Goal: Transaction & Acquisition: Purchase product/service

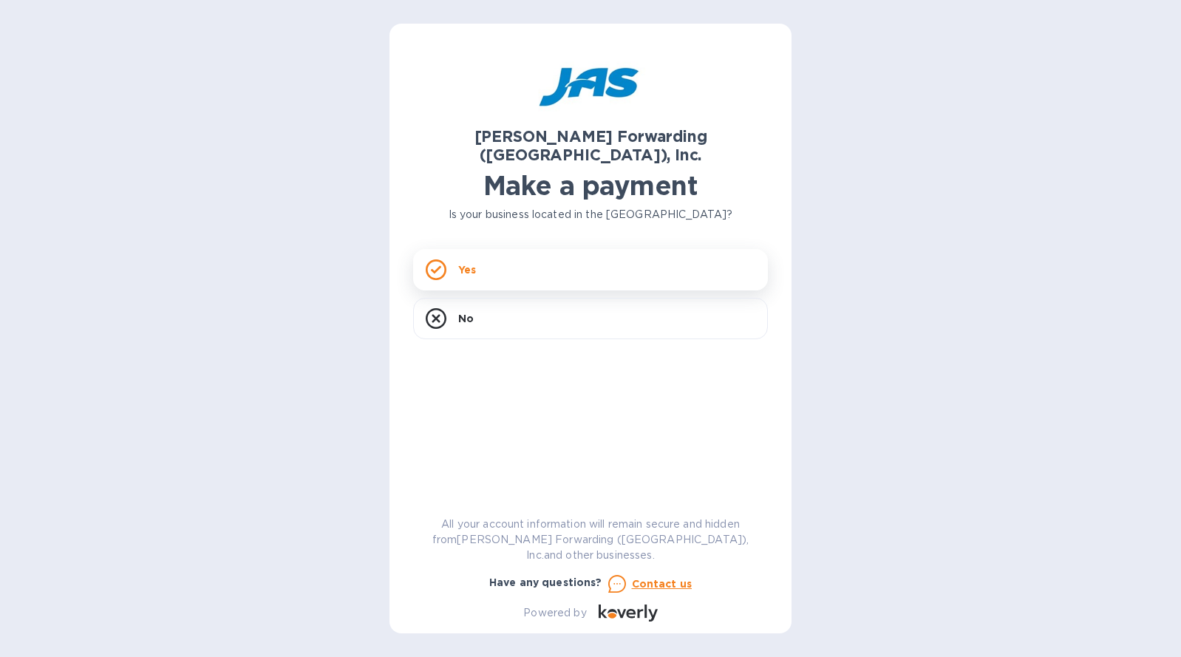
click at [614, 249] on div "Yes" at bounding box center [590, 269] width 355 height 41
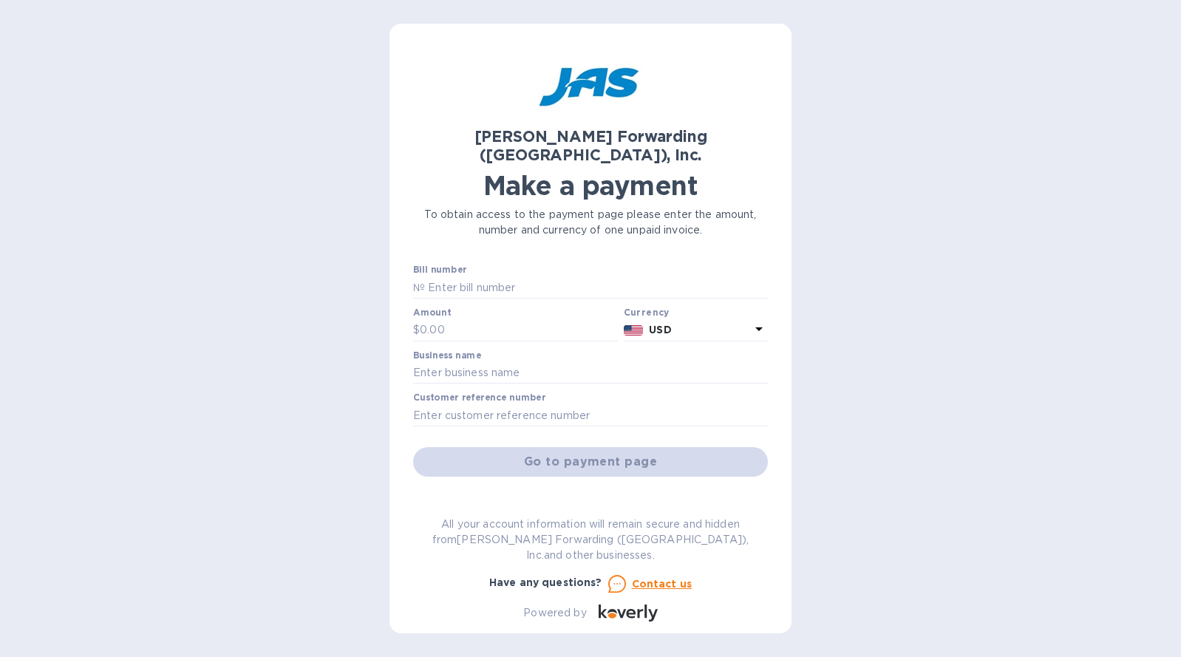
click at [520, 265] on div "Bill number №" at bounding box center [590, 282] width 355 height 34
click at [503, 276] on input "text" at bounding box center [596, 287] width 343 height 22
click at [472, 319] on input "text" at bounding box center [519, 330] width 198 height 22
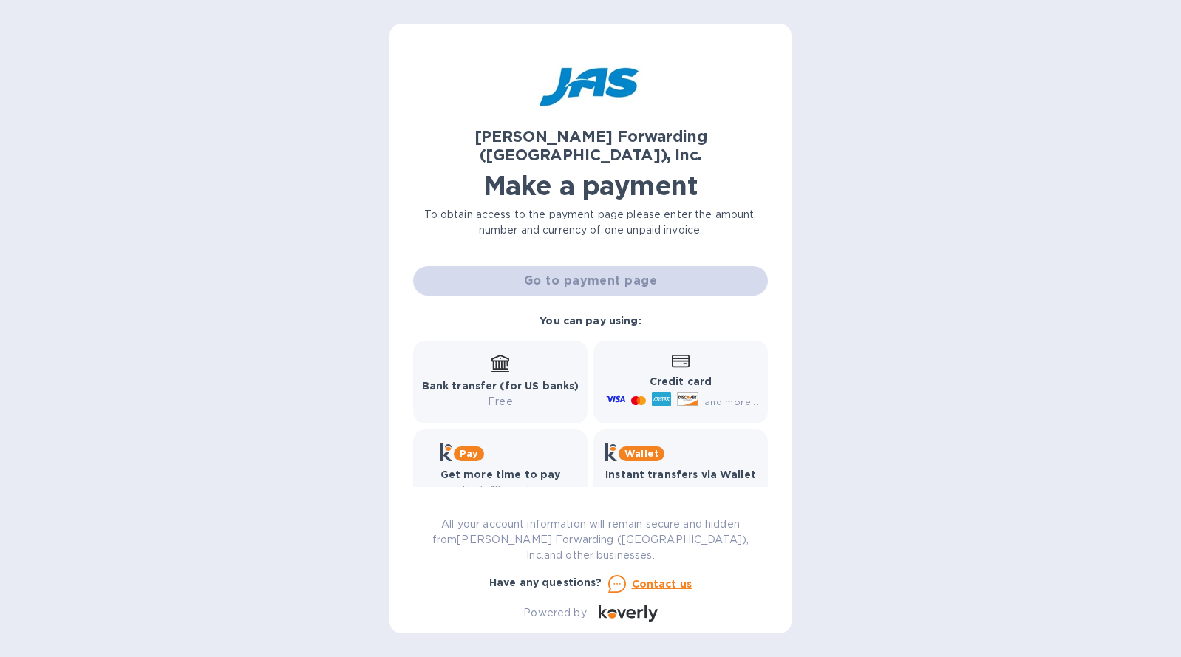
click at [518, 394] on p "Free" at bounding box center [500, 402] width 157 height 16
click at [496, 380] on b "Bank transfer (for US banks)" at bounding box center [500, 386] width 157 height 12
click at [507, 394] on p "Free" at bounding box center [500, 402] width 157 height 16
click at [504, 355] on icon at bounding box center [501, 362] width 18 height 15
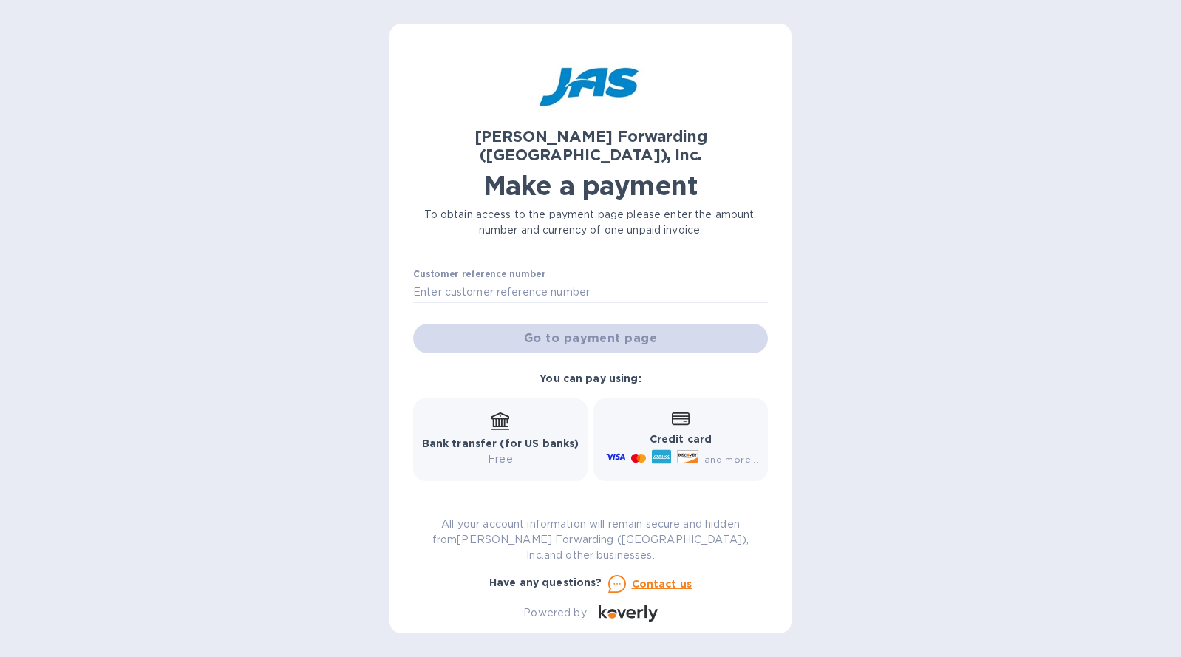
scroll to position [0, 0]
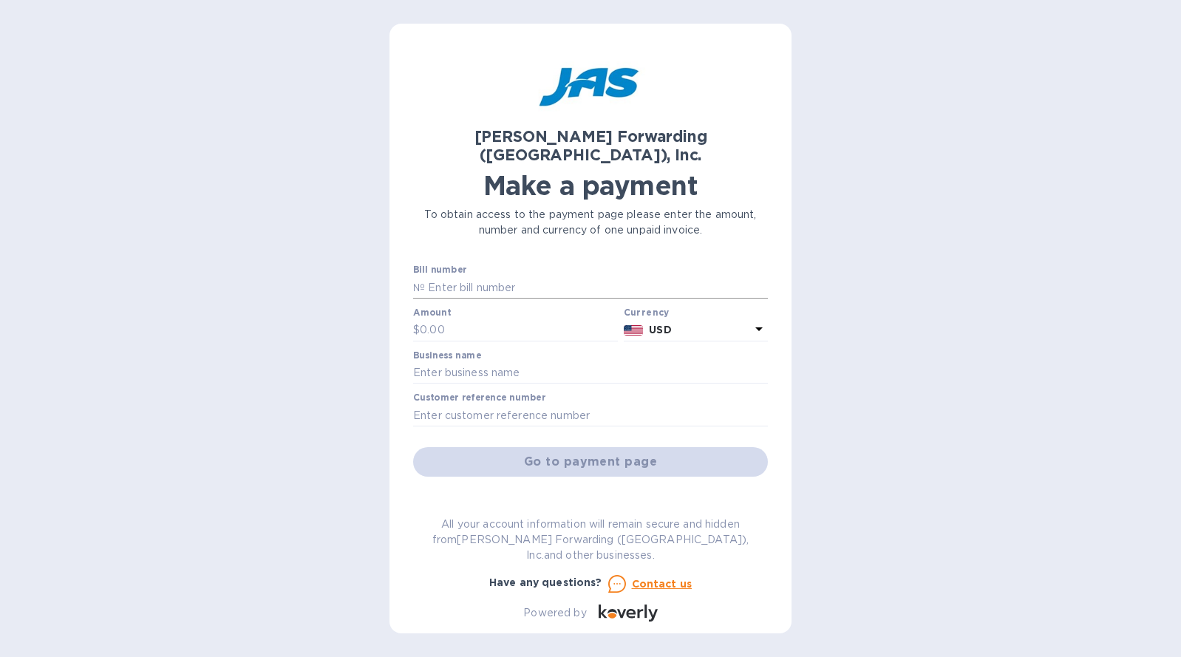
click at [498, 276] on input "text" at bounding box center [596, 287] width 343 height 22
paste input "ATL503262142"
type input "ATL503262142"
click at [704, 238] on div "[PERSON_NAME] Forwarding ([GEOGRAPHIC_DATA]), Inc. Make a payment To obtain acc…" at bounding box center [590, 334] width 355 height 574
click at [483, 319] on input "text" at bounding box center [519, 330] width 198 height 22
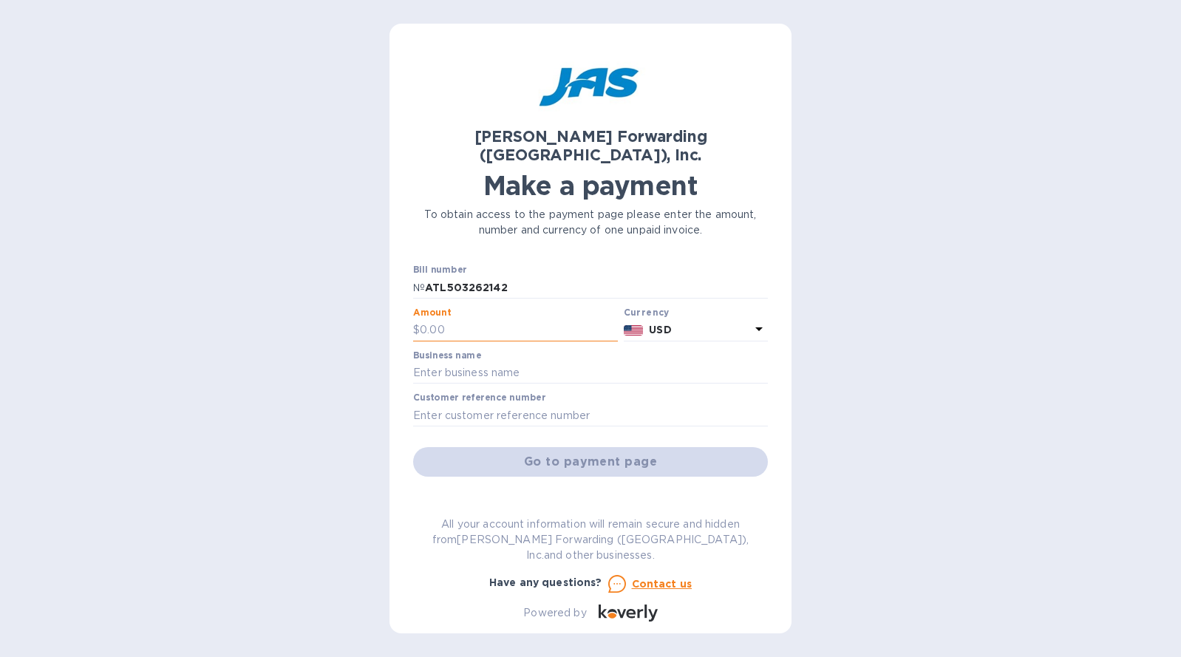
paste input "215.00"
type input "215.00"
click at [481, 350] on div "Business name" at bounding box center [590, 367] width 355 height 34
click at [483, 362] on input "text" at bounding box center [590, 373] width 355 height 22
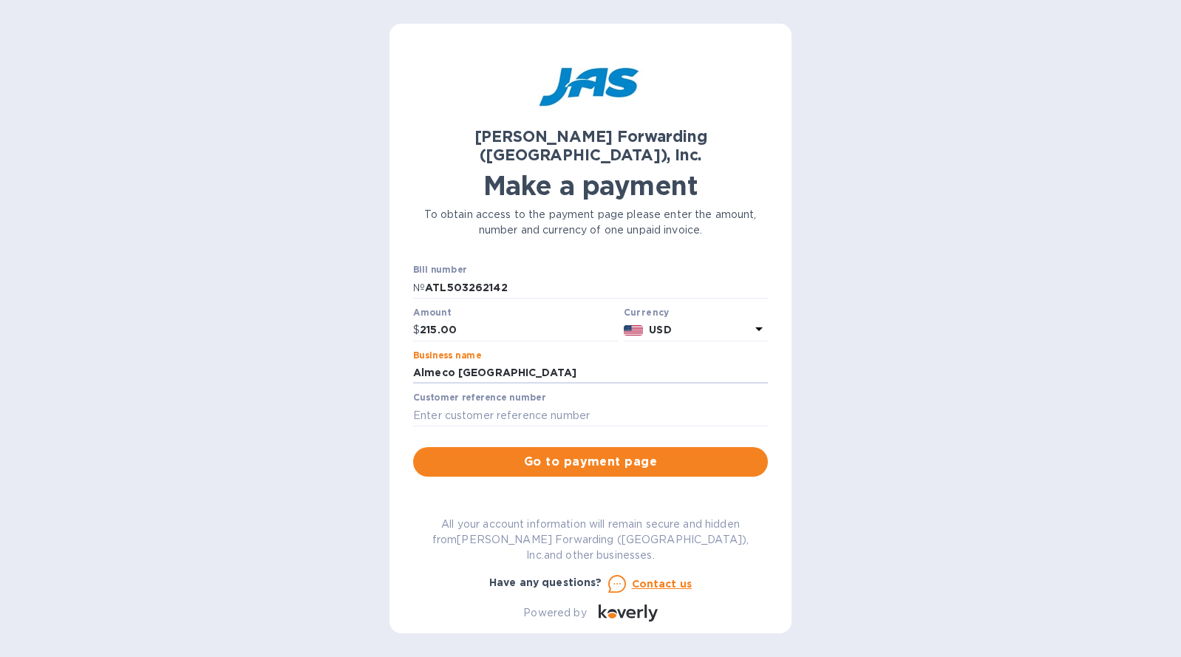
type input "Almeco [GEOGRAPHIC_DATA]"
drag, startPoint x: 1106, startPoint y: 262, endPoint x: 940, endPoint y: 298, distance: 170.2
click at [1106, 262] on div "[PERSON_NAME] Forwarding ([GEOGRAPHIC_DATA]), Inc. Make a payment To obtain acc…" at bounding box center [590, 328] width 1181 height 657
click at [581, 404] on input "text" at bounding box center [590, 415] width 355 height 22
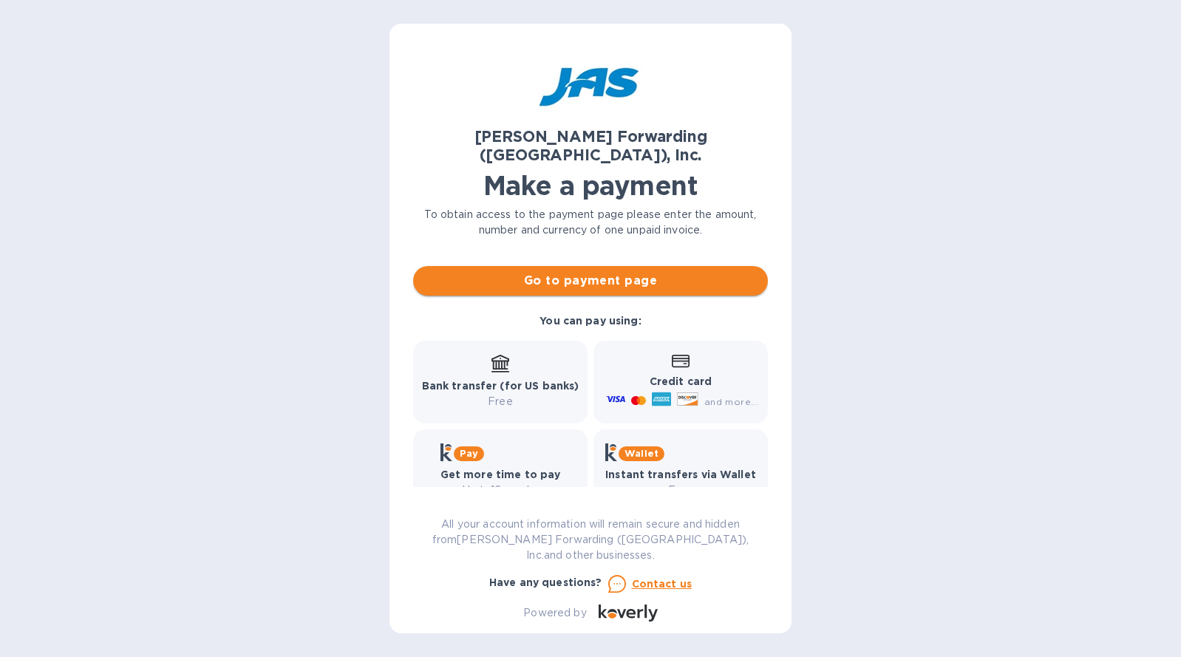
click at [614, 272] on button "Go to payment page" at bounding box center [590, 281] width 355 height 30
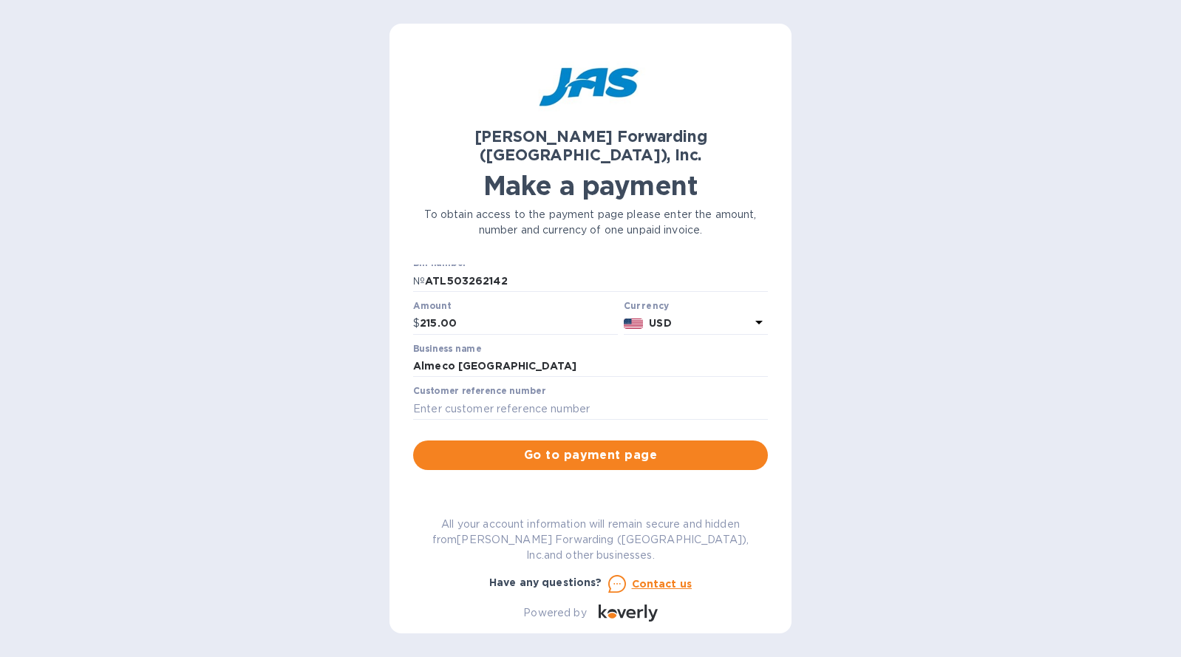
scroll to position [0, 0]
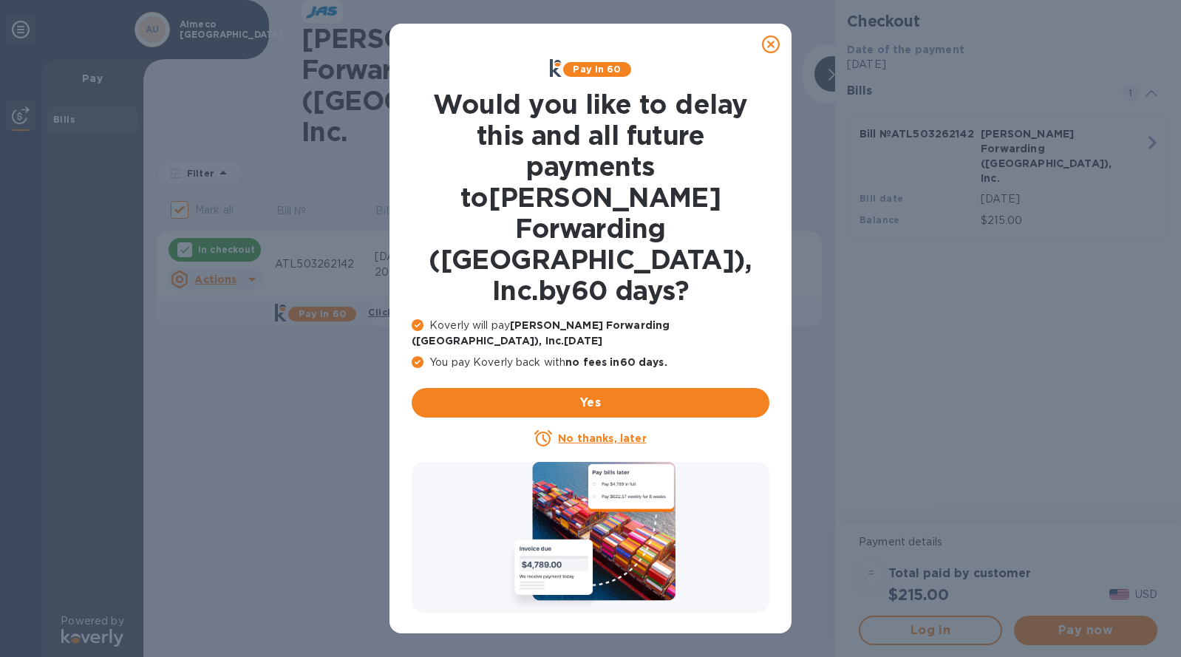
click at [597, 432] on u "No thanks, later" at bounding box center [602, 438] width 88 height 12
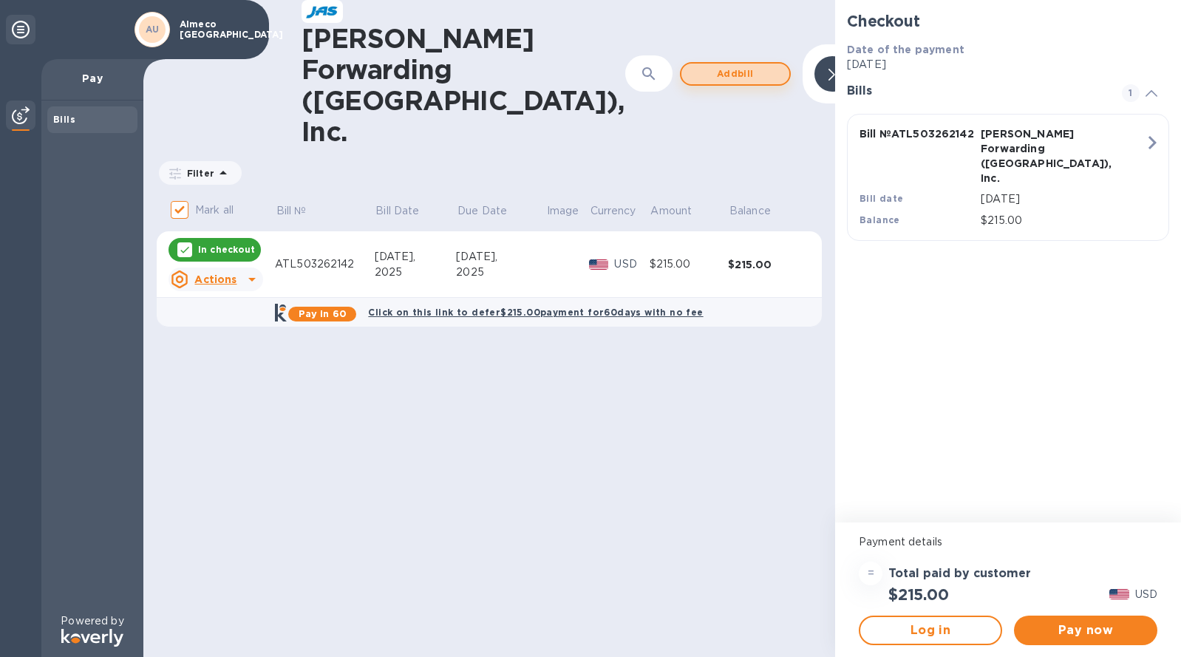
click at [693, 65] on span "Add bill" at bounding box center [735, 74] width 84 height 18
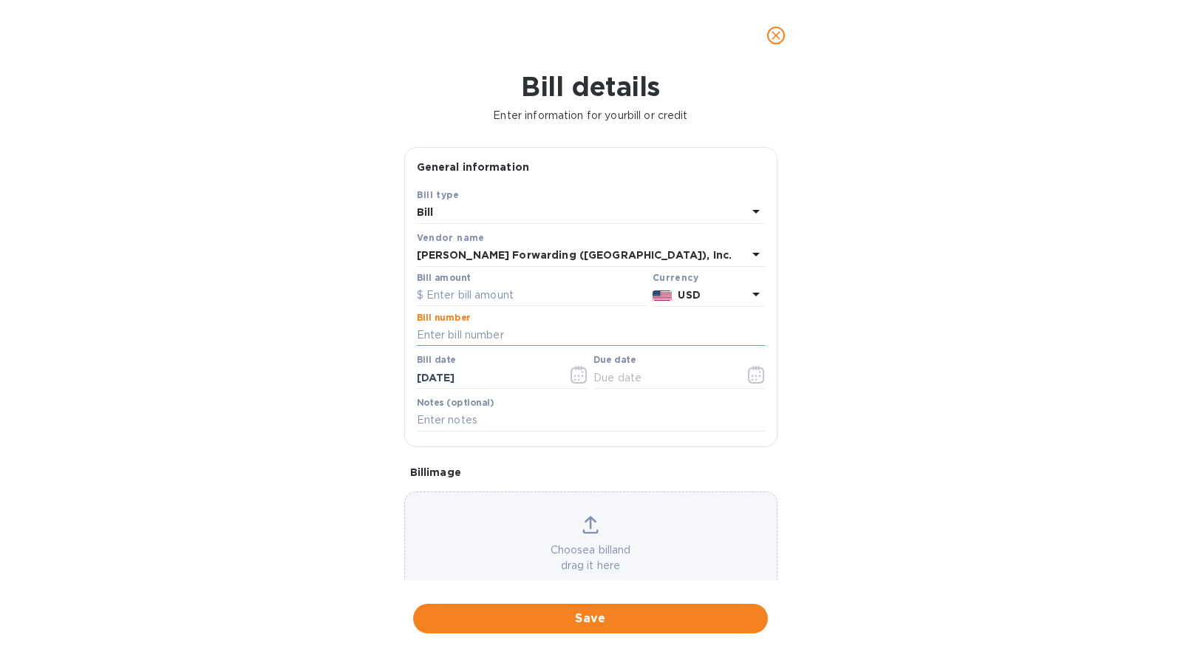
click at [486, 339] on input "text" at bounding box center [591, 336] width 348 height 22
paste input "ATL503264665"
type input "ATL503264665"
click at [503, 305] on input "text" at bounding box center [532, 296] width 230 height 22
type input "120"
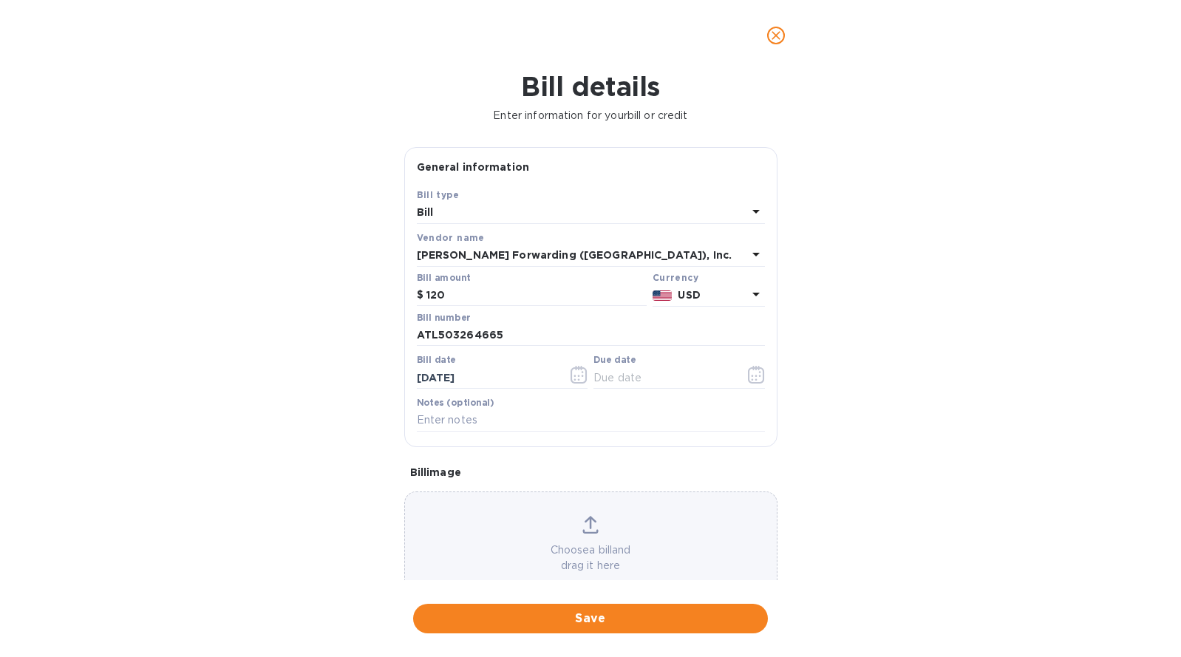
click at [864, 244] on div "Bill details Enter information for your bill or credit General information Save…" at bounding box center [590, 364] width 1181 height 586
click at [567, 376] on button "button" at bounding box center [579, 374] width 35 height 35
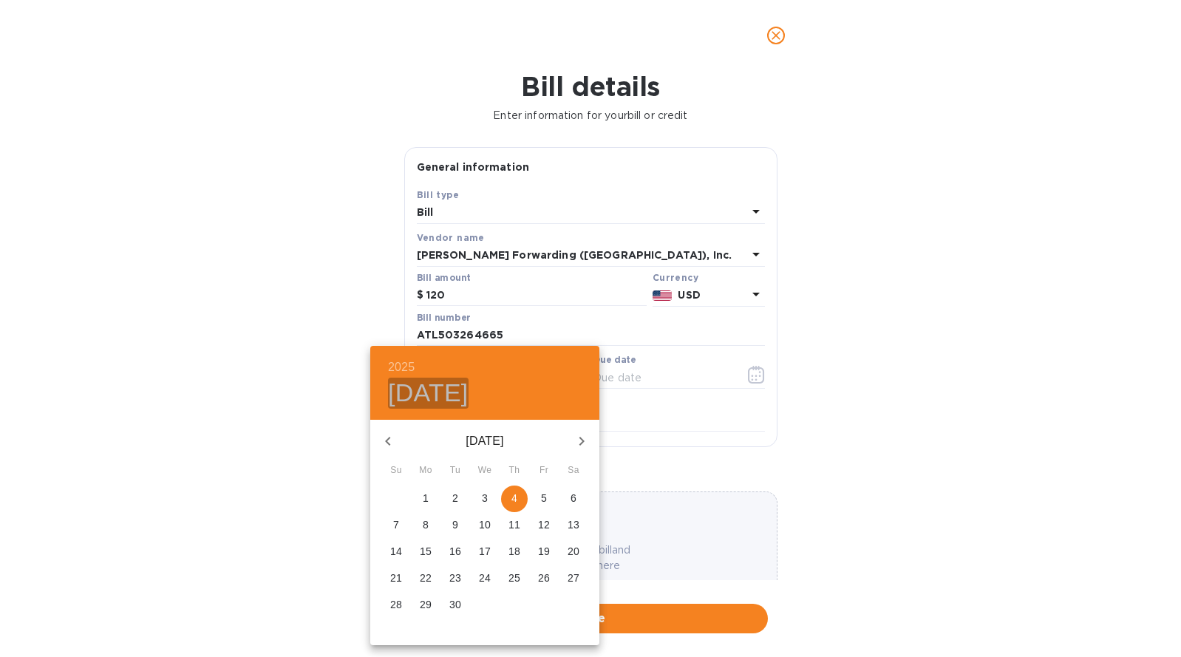
click at [405, 393] on h4 "[DATE]" at bounding box center [428, 393] width 81 height 31
click at [385, 438] on icon "button" at bounding box center [388, 441] width 18 height 18
click at [517, 500] on p "3" at bounding box center [515, 498] width 6 height 15
type input "[DATE]"
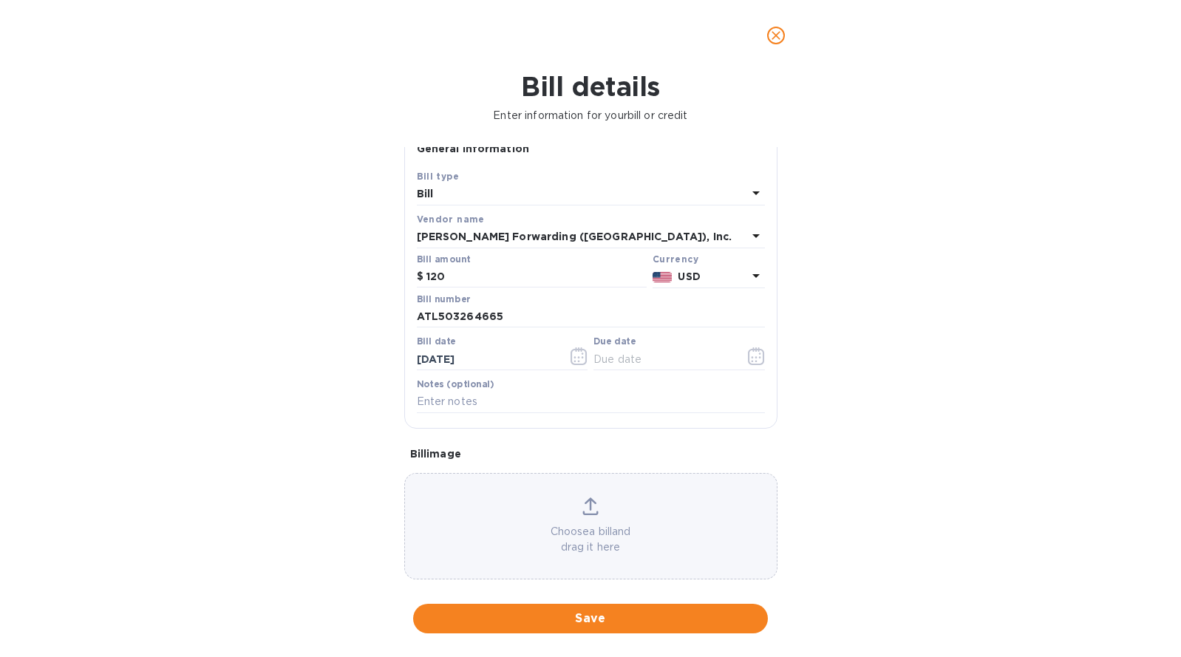
scroll to position [35, 0]
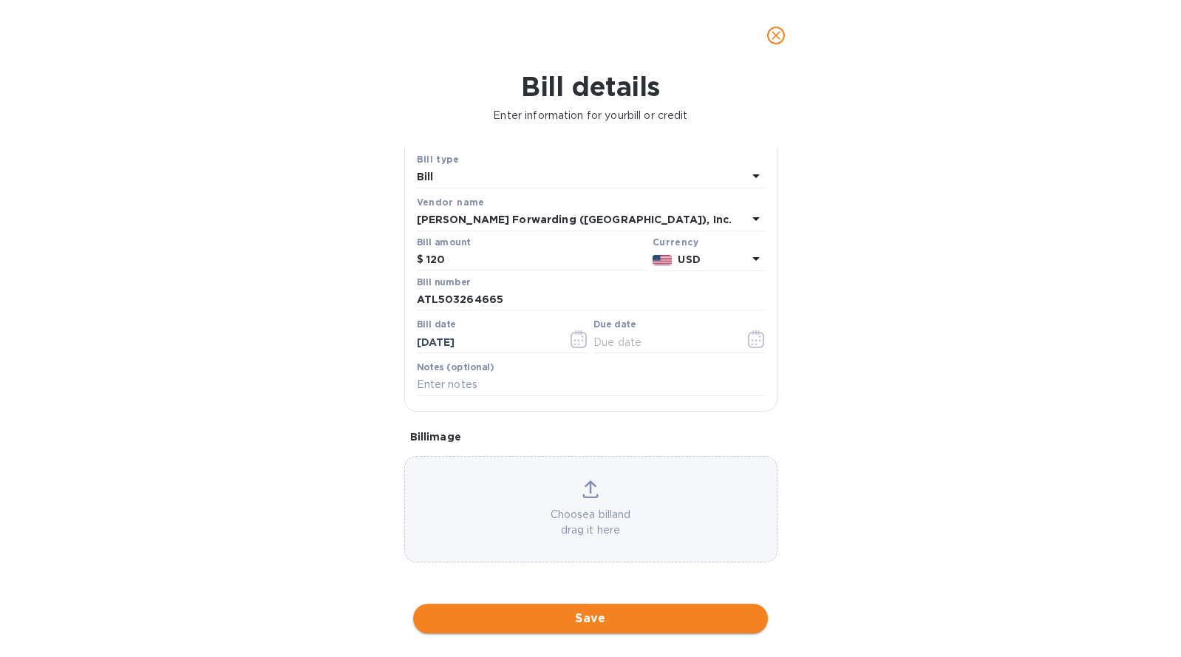
click at [610, 618] on span "Save" at bounding box center [590, 619] width 331 height 18
click at [902, 246] on div "Bill details Enter information for your bill or credit General information Save…" at bounding box center [590, 364] width 1181 height 586
click at [755, 336] on icon "button" at bounding box center [756, 339] width 17 height 18
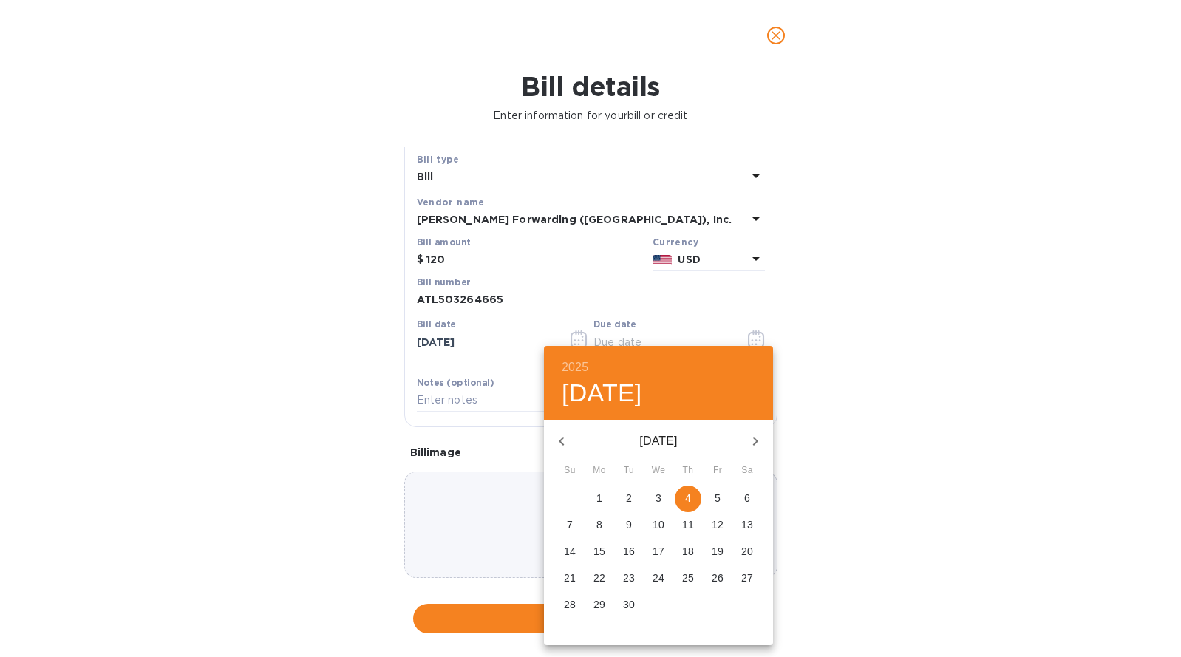
click at [558, 444] on icon "button" at bounding box center [562, 441] width 18 height 18
click at [659, 495] on div "2" at bounding box center [659, 499] width 30 height 27
click at [659, 498] on div "2" at bounding box center [659, 499] width 30 height 27
click at [563, 440] on div "[DATE]" at bounding box center [658, 441] width 229 height 35
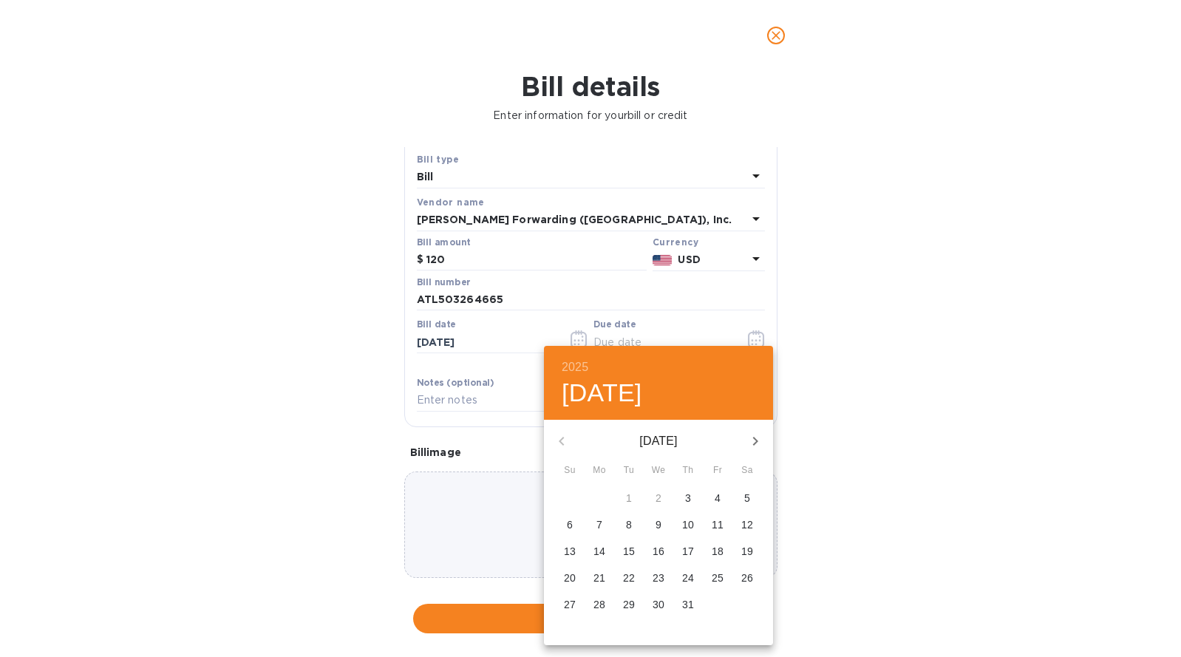
click at [683, 502] on span "3" at bounding box center [688, 498] width 27 height 15
type input "[DATE]"
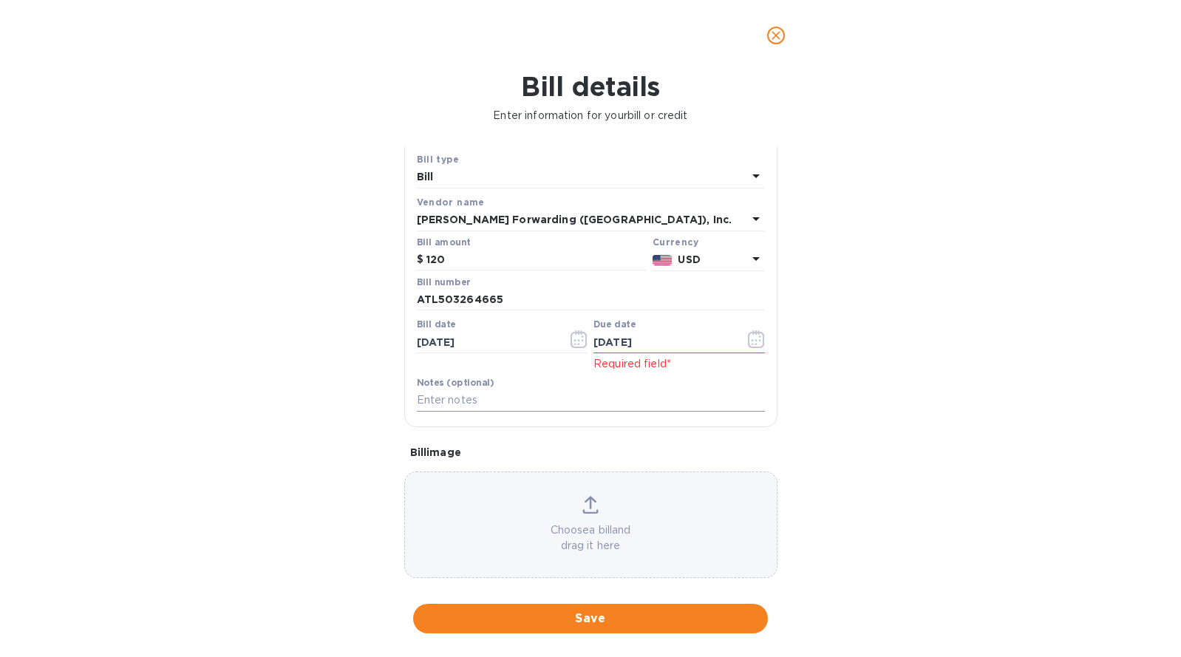
click at [586, 410] on input "text" at bounding box center [591, 401] width 348 height 22
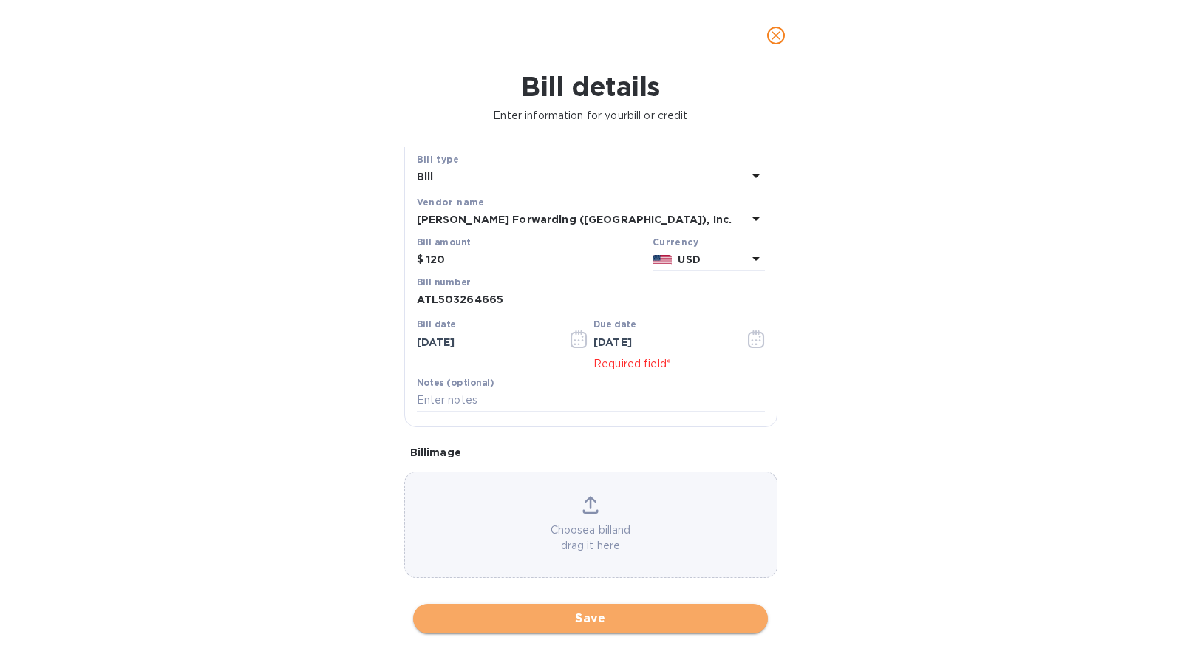
click at [597, 617] on span "Save" at bounding box center [590, 619] width 331 height 18
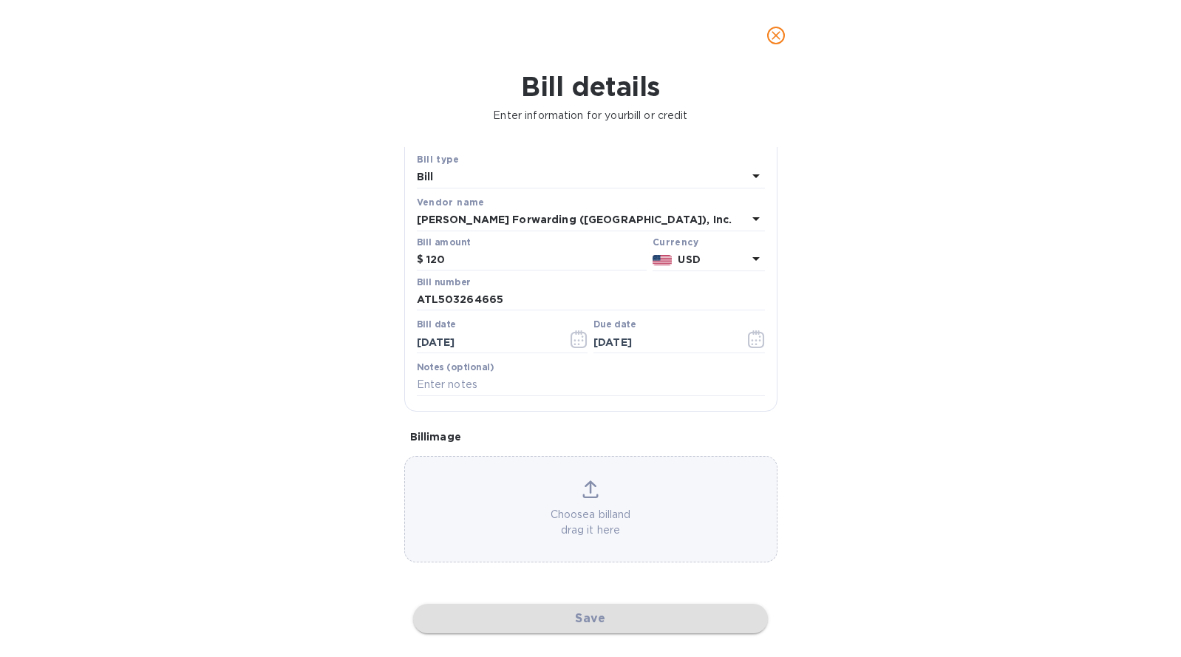
checkbox input "false"
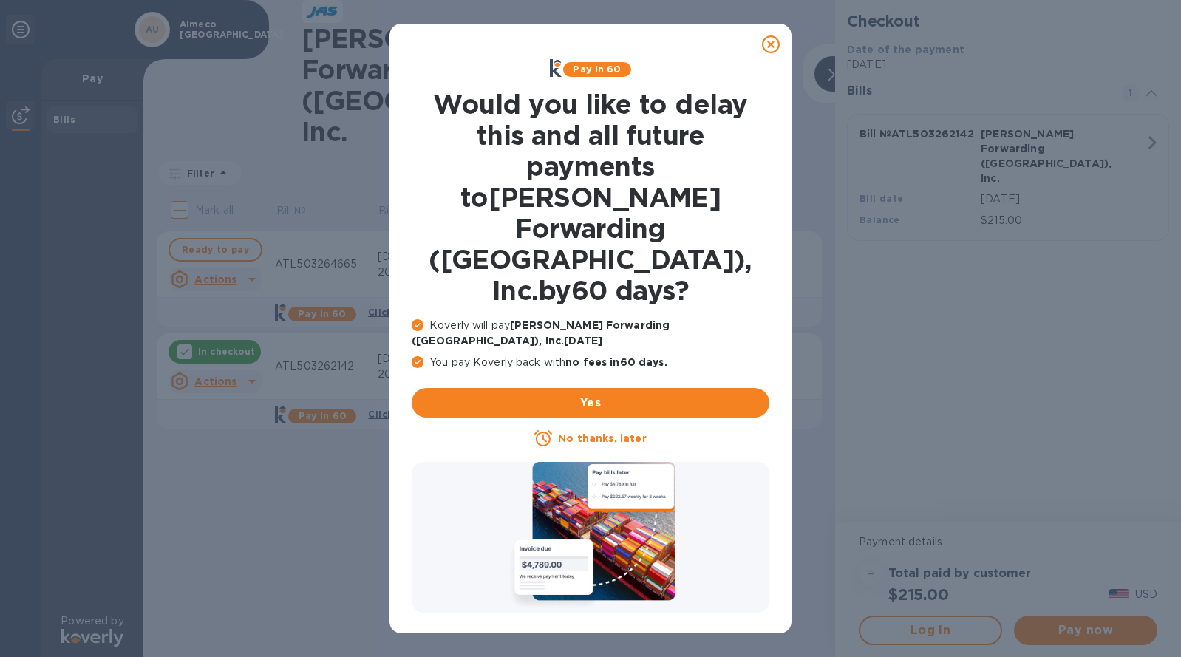
click at [764, 44] on icon at bounding box center [771, 44] width 18 height 18
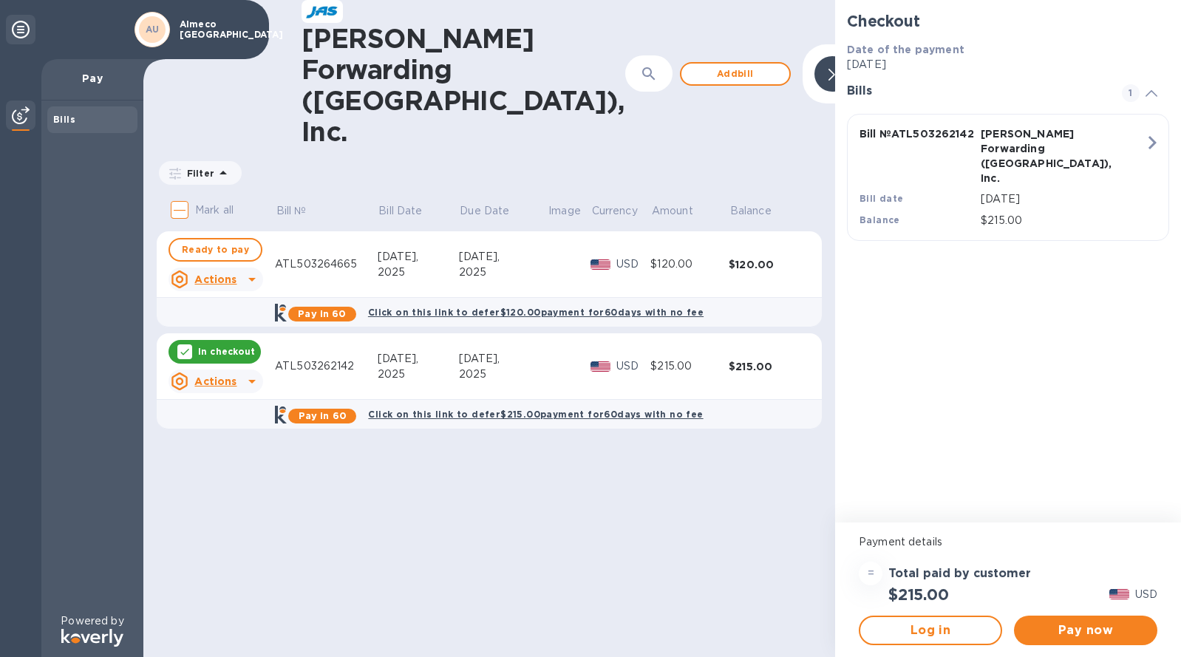
click at [228, 376] on u "Actions" at bounding box center [215, 382] width 42 height 12
click at [381, 407] on div at bounding box center [590, 328] width 1181 height 657
click at [693, 65] on span "Add bill" at bounding box center [735, 74] width 84 height 18
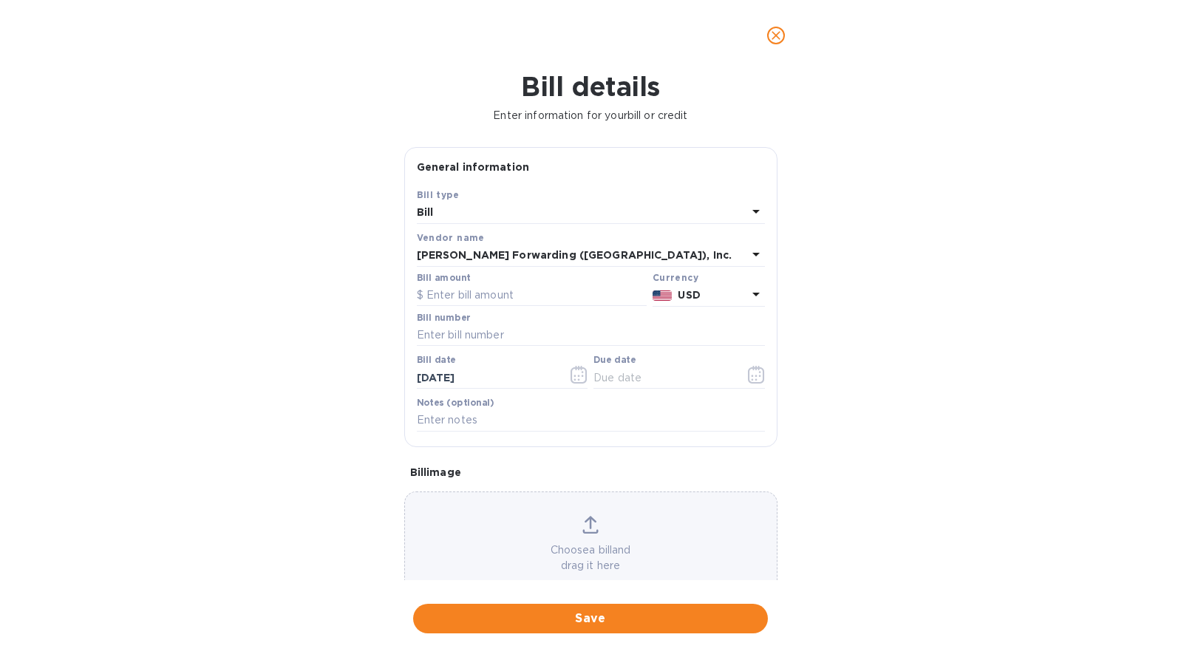
click at [849, 239] on div "Bill details Enter information for your bill or credit General information Save…" at bounding box center [590, 364] width 1181 height 586
click at [485, 299] on input "text" at bounding box center [532, 296] width 230 height 22
type input "190"
click at [485, 331] on input "text" at bounding box center [591, 336] width 348 height 22
paste input "ATL503293635"
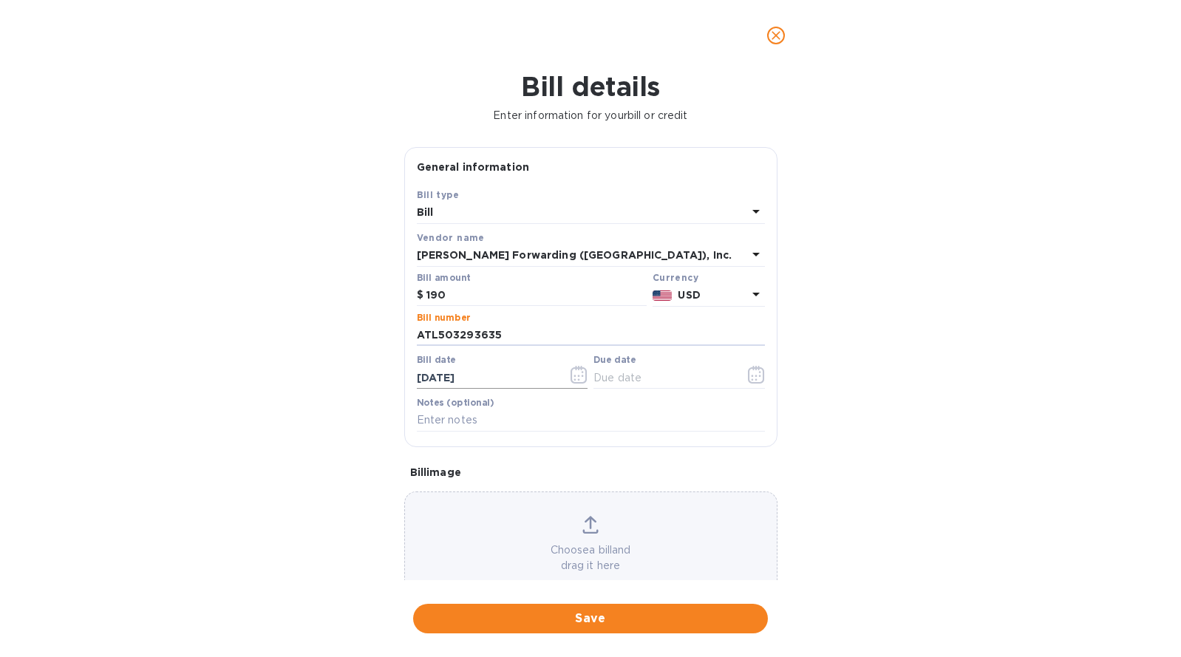
type input "ATL503293635"
click at [574, 378] on icon "button" at bounding box center [579, 375] width 17 height 18
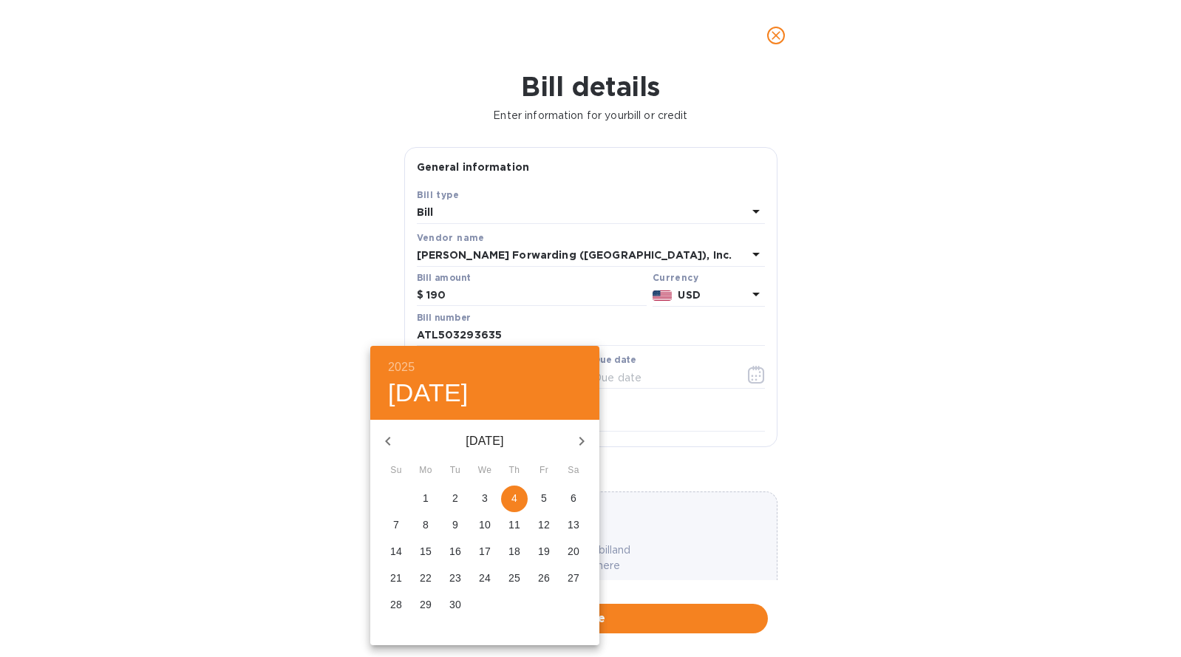
click at [773, 424] on div at bounding box center [590, 328] width 1181 height 657
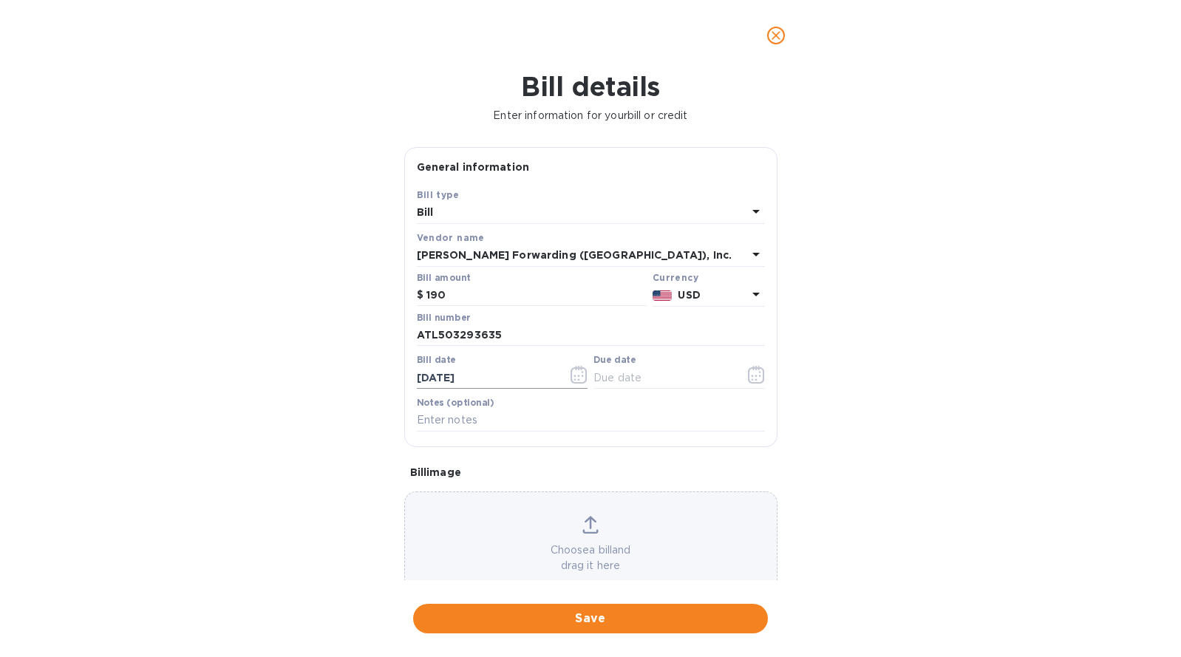
click at [538, 374] on input "[DATE]" at bounding box center [487, 378] width 140 height 22
click at [573, 377] on icon "button" at bounding box center [579, 375] width 17 height 18
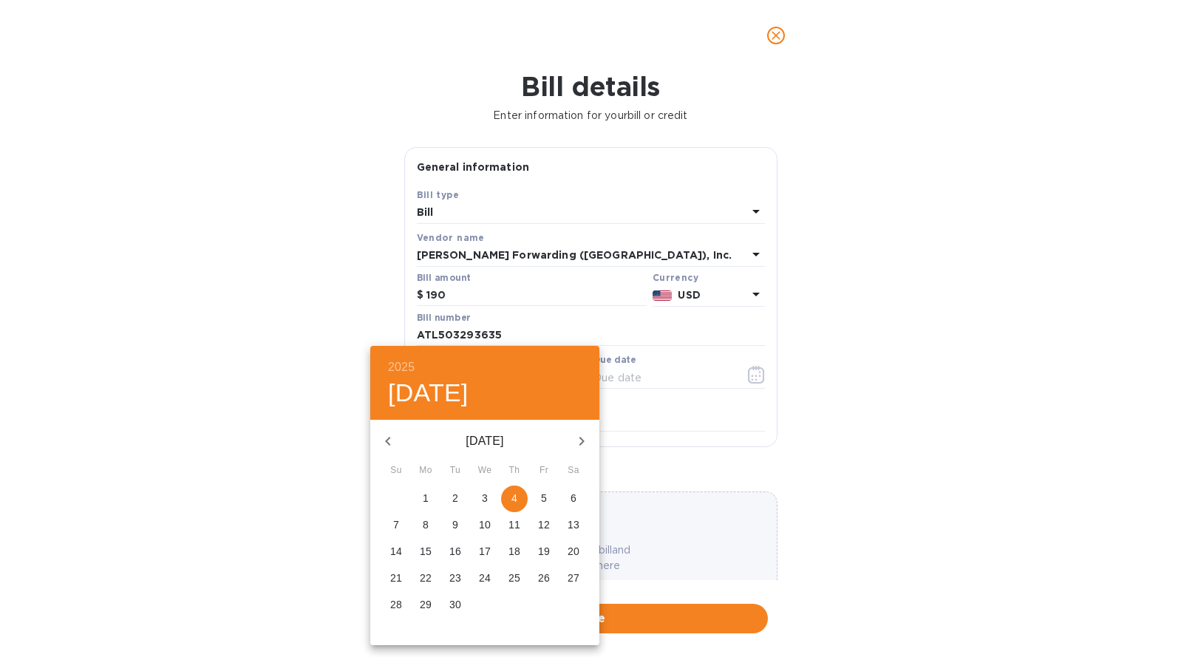
click at [384, 441] on icon "button" at bounding box center [388, 441] width 18 height 18
click at [386, 443] on icon "button" at bounding box center [388, 441] width 18 height 18
click at [386, 444] on icon "button" at bounding box center [388, 441] width 18 height 18
click at [578, 443] on icon "button" at bounding box center [582, 441] width 18 height 18
click at [486, 499] on p "2" at bounding box center [485, 498] width 6 height 15
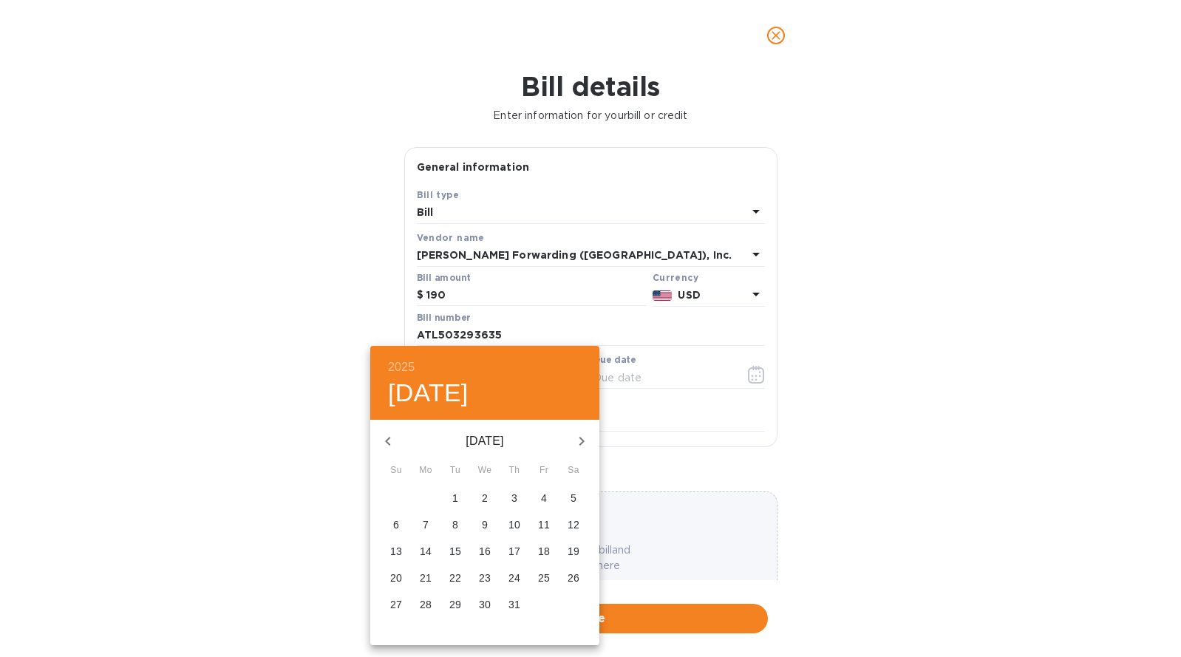
type input "[DATE]"
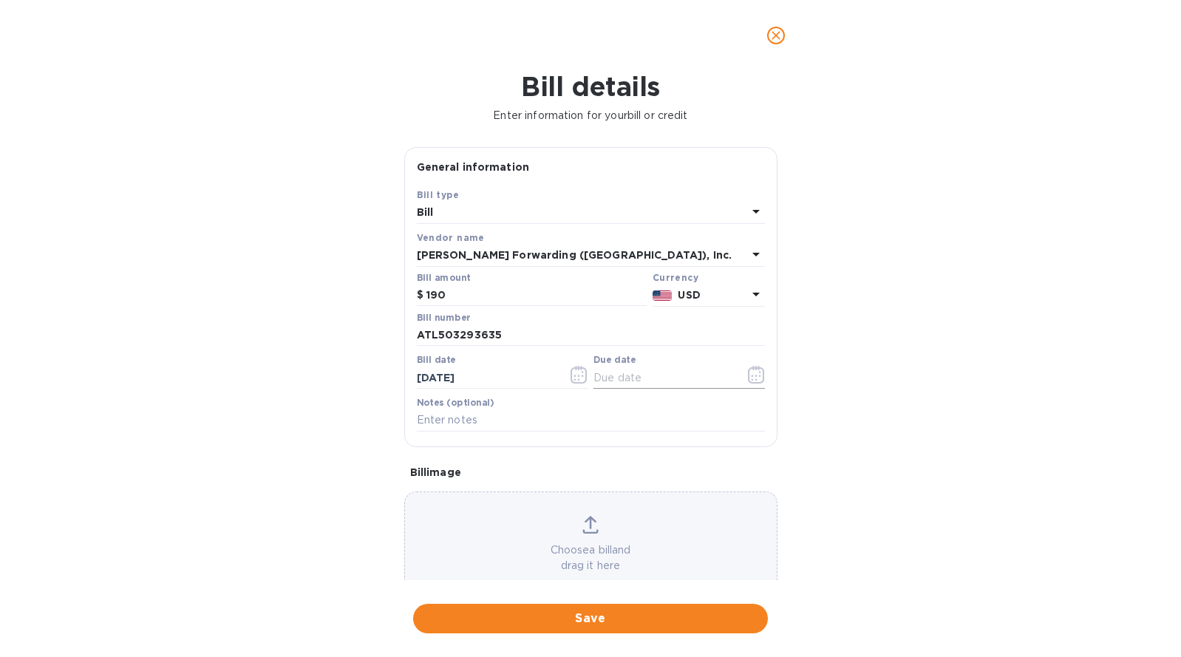
click at [750, 377] on icon "button" at bounding box center [756, 375] width 17 height 18
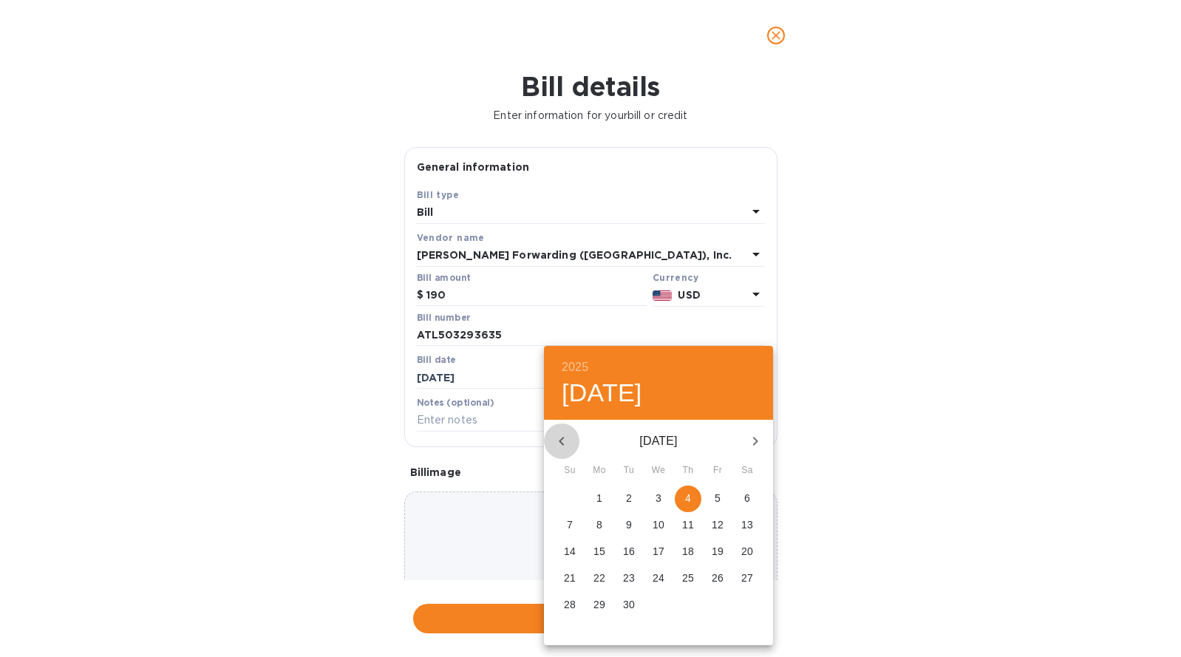
click at [551, 442] on button "button" at bounding box center [561, 441] width 35 height 35
click at [555, 448] on icon "button" at bounding box center [562, 441] width 18 height 18
click at [736, 402] on div "2025 [DATE]" at bounding box center [658, 383] width 229 height 74
click at [747, 580] on p "26" at bounding box center [747, 578] width 12 height 15
type input "[DATE]"
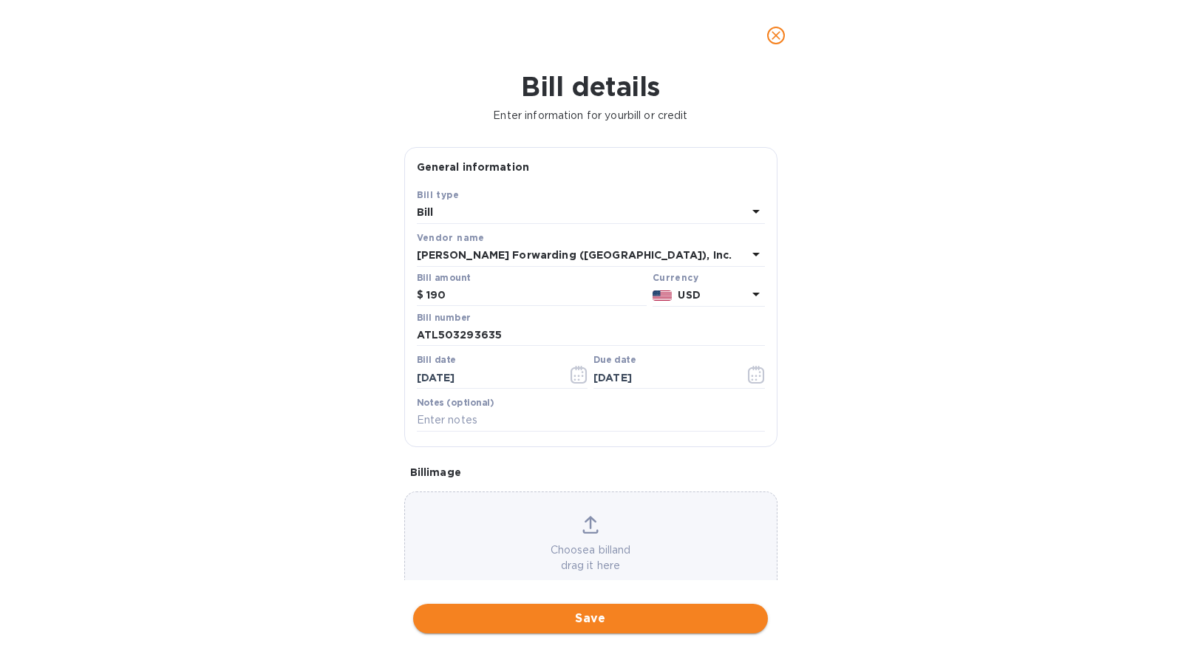
click at [614, 612] on span "Save" at bounding box center [590, 619] width 331 height 18
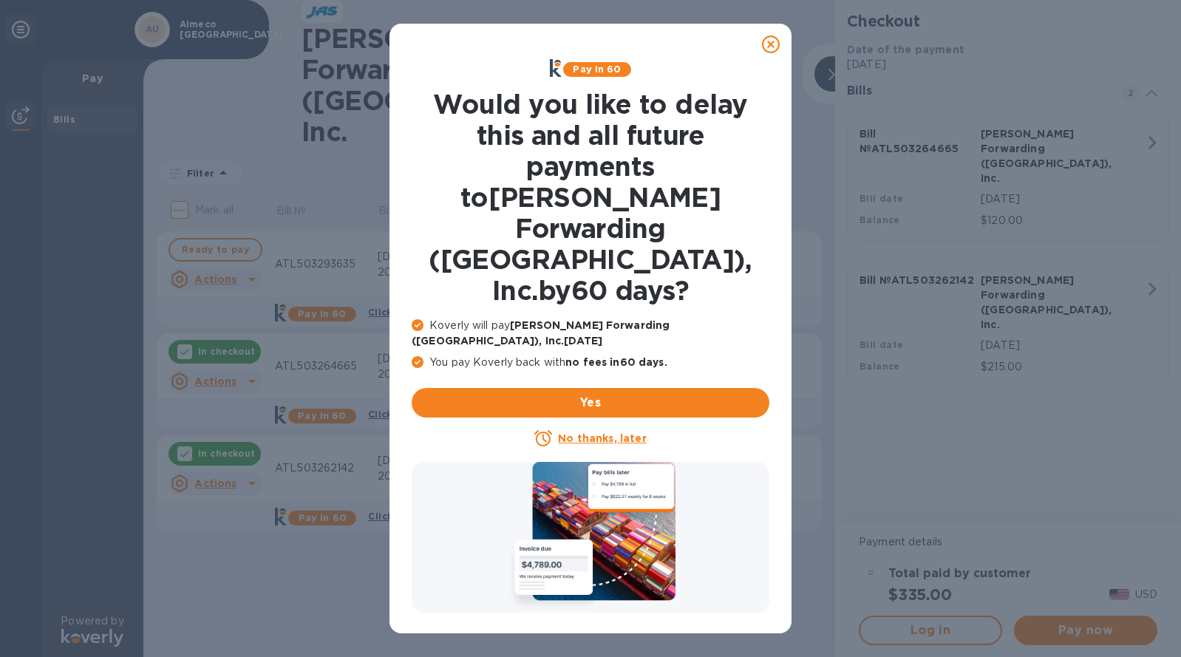
click at [770, 46] on icon at bounding box center [771, 44] width 18 height 18
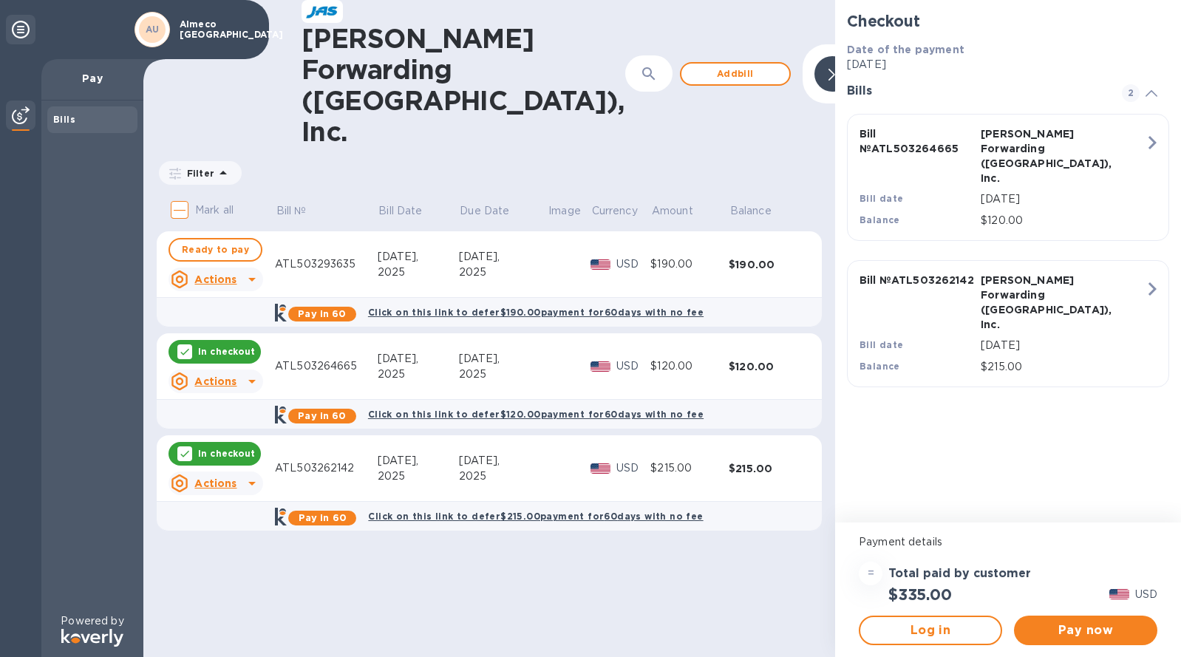
click at [846, 117] on div "Bill № ATL503264665 [PERSON_NAME] Forwarding ([GEOGRAPHIC_DATA]), Inc. Bill dat…" at bounding box center [1008, 181] width 334 height 146
click at [693, 65] on span "Add bill" at bounding box center [735, 74] width 84 height 18
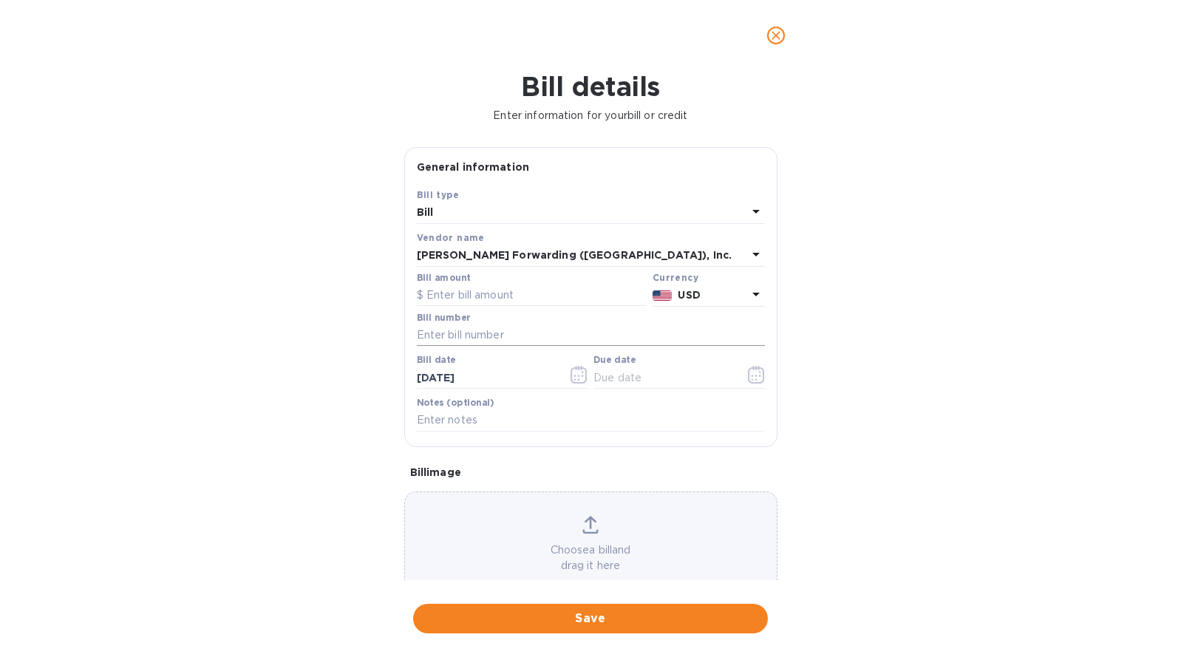
click at [496, 333] on input "text" at bounding box center [591, 336] width 348 height 22
paste input "ATL503321069"
type input "ATL503321069"
click at [511, 299] on input "text" at bounding box center [532, 296] width 230 height 22
type input "240"
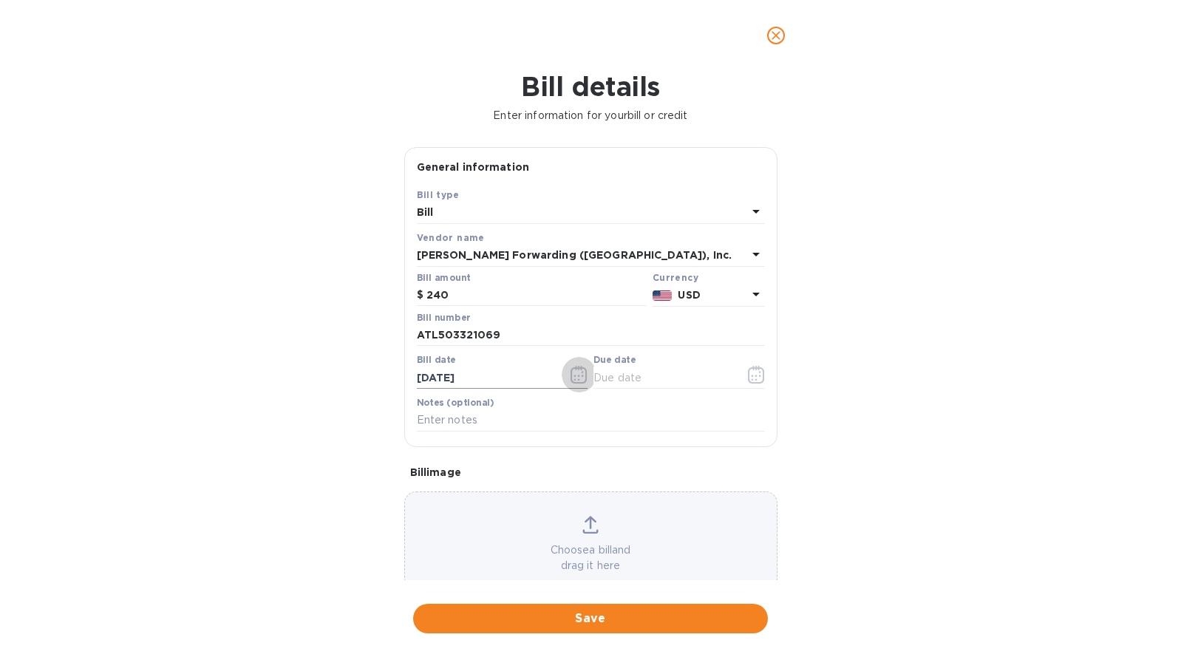
click at [584, 378] on icon "button" at bounding box center [579, 375] width 16 height 18
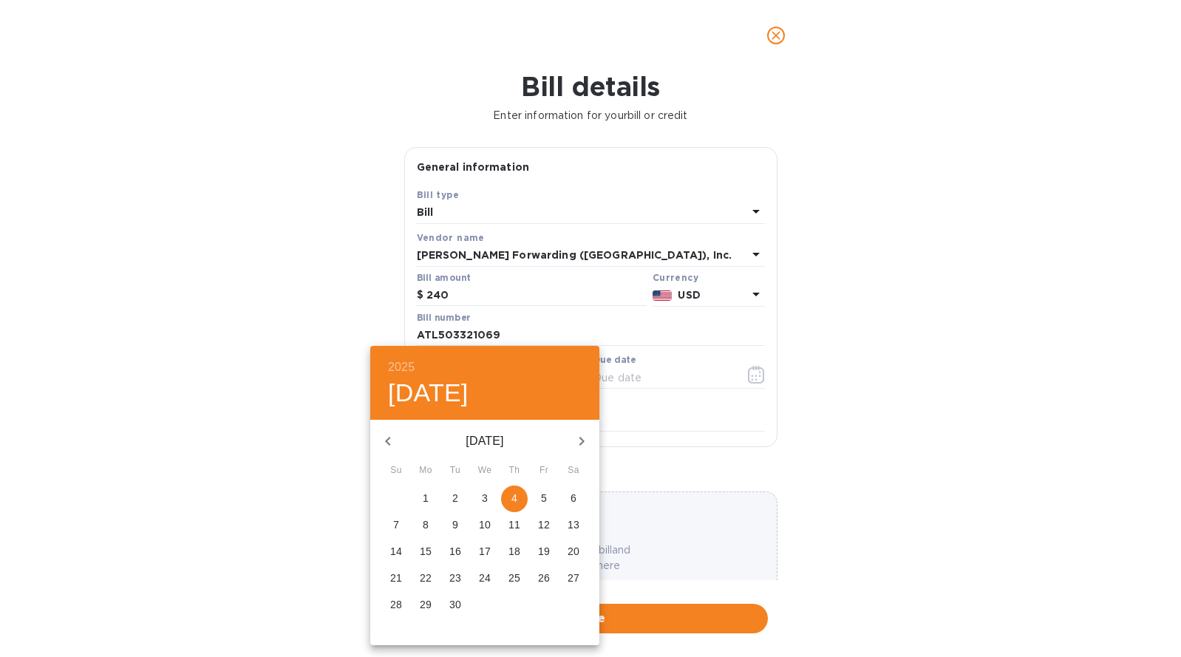
click at [387, 441] on icon "button" at bounding box center [388, 441] width 18 height 18
click at [389, 443] on icon "button" at bounding box center [387, 441] width 5 height 9
click at [540, 558] on p "18" at bounding box center [544, 551] width 12 height 15
type input "[DATE]"
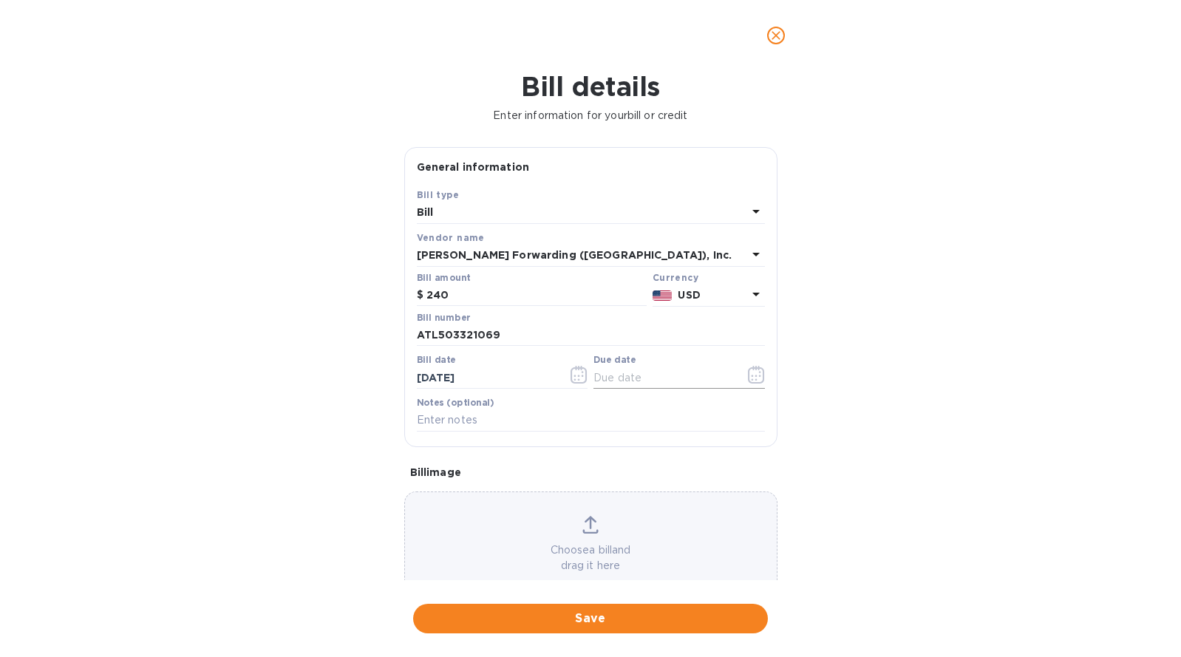
click at [756, 382] on icon "button" at bounding box center [756, 375] width 16 height 18
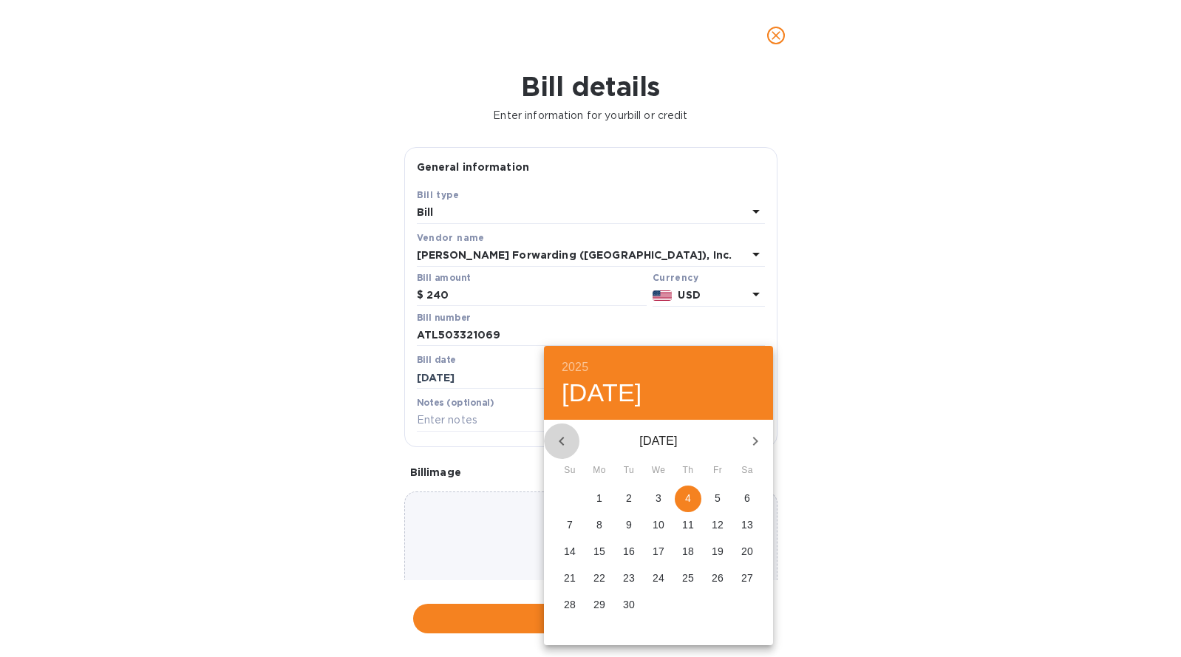
click at [565, 443] on icon "button" at bounding box center [562, 441] width 18 height 18
click at [605, 577] on span "18" at bounding box center [599, 578] width 27 height 15
type input "[DATE]"
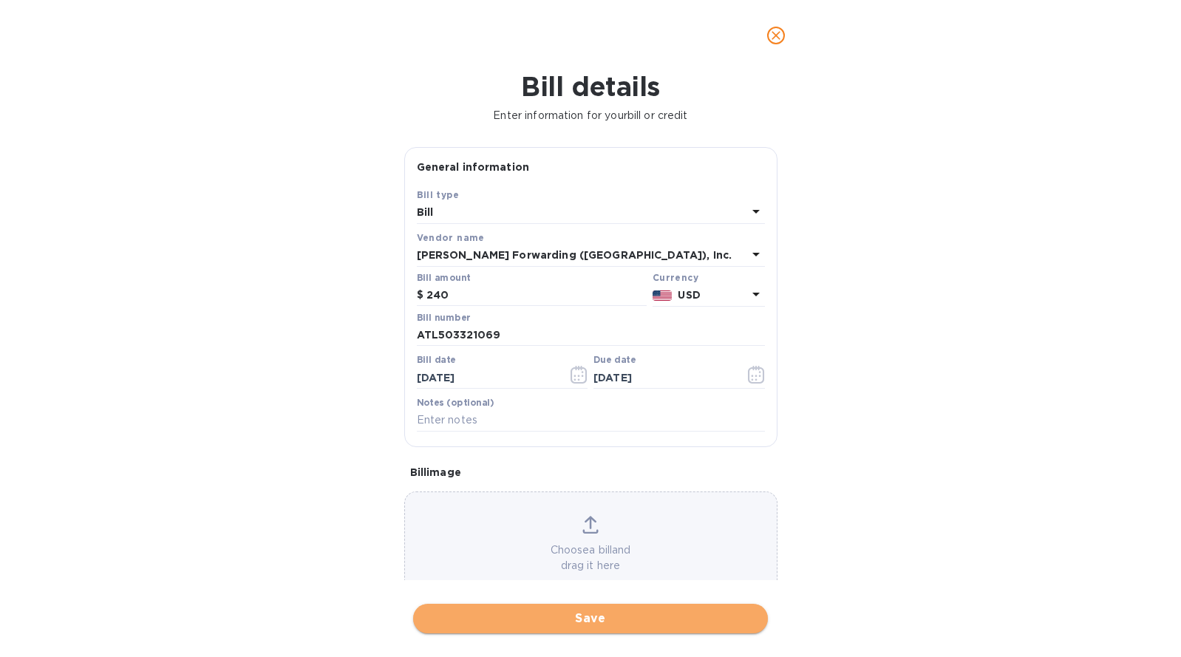
click at [599, 620] on span "Save" at bounding box center [590, 619] width 331 height 18
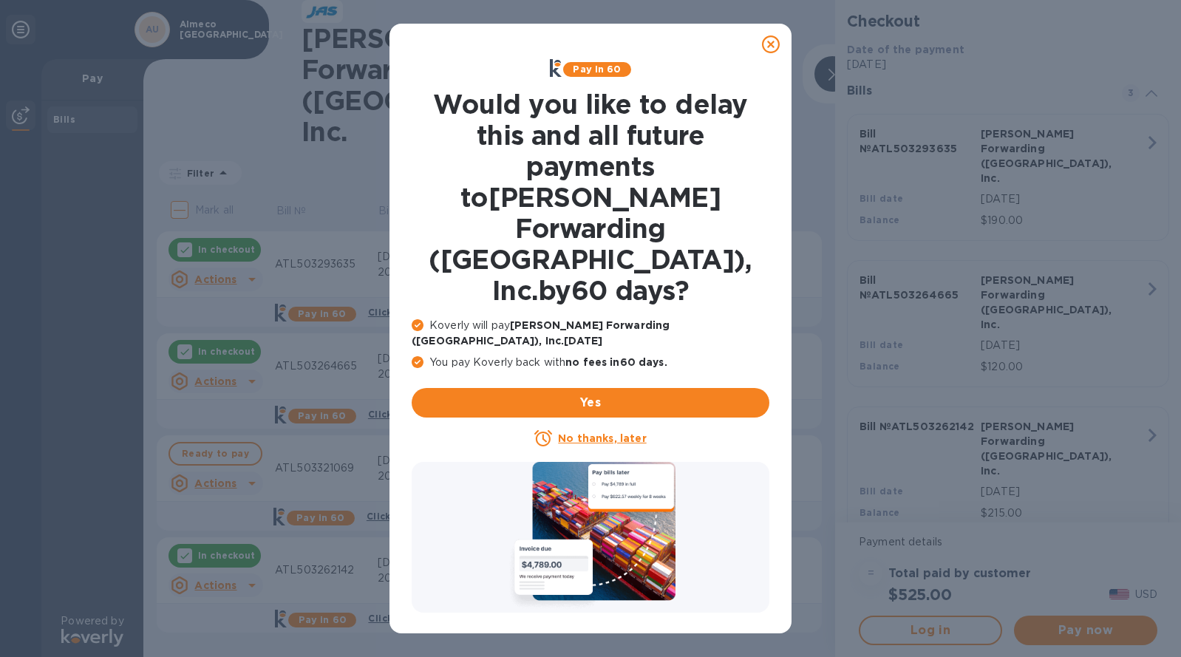
click at [773, 41] on icon at bounding box center [771, 44] width 18 height 18
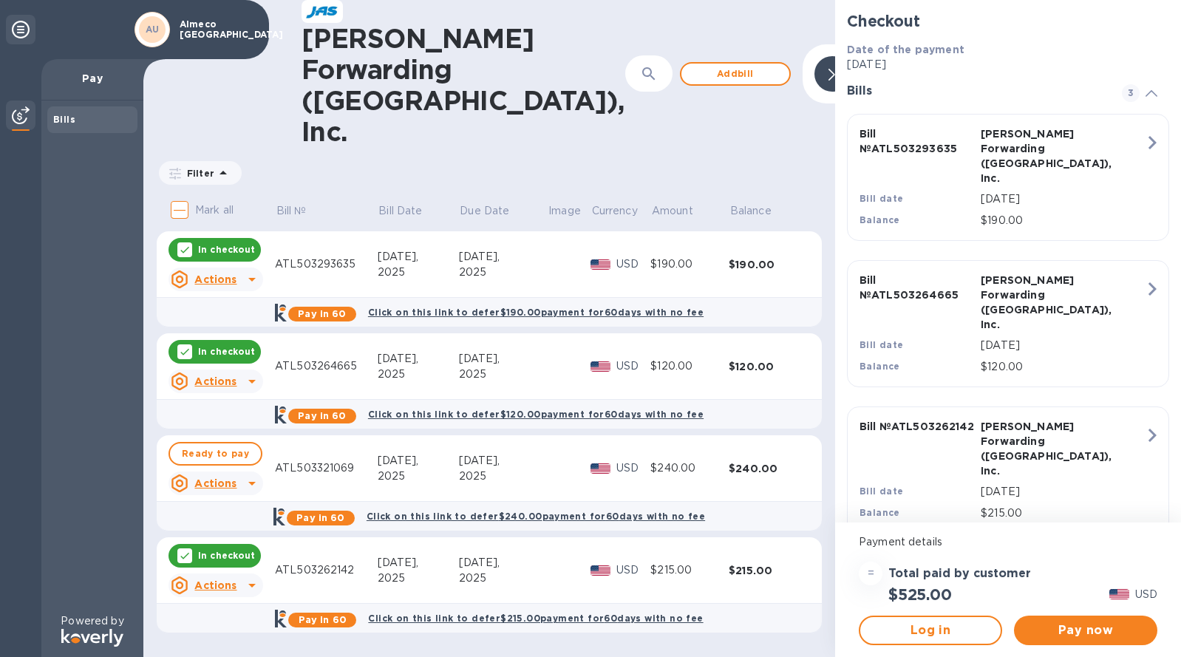
click at [818, 193] on th at bounding box center [814, 212] width 15 height 38
click at [693, 65] on span "Add bill" at bounding box center [735, 74] width 84 height 18
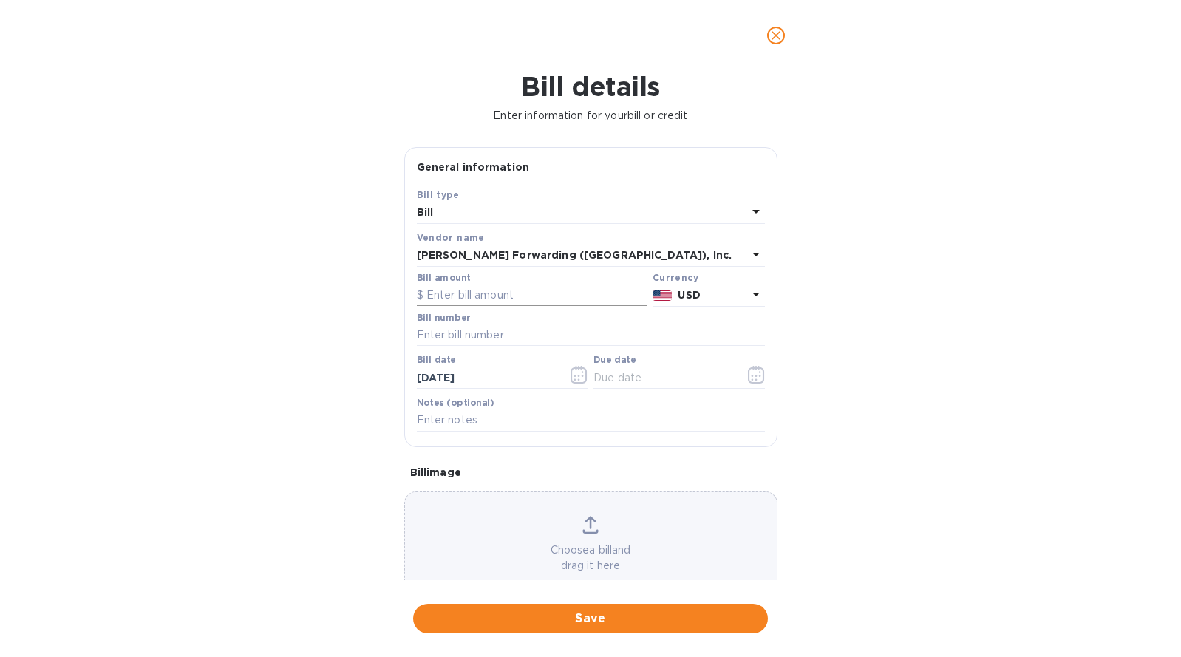
click at [481, 301] on input "text" at bounding box center [532, 296] width 230 height 22
click at [463, 341] on input "text" at bounding box center [591, 336] width 348 height 22
paste input "ATL503334256"
type input "ATL503334256"
drag, startPoint x: 886, startPoint y: 289, endPoint x: 808, endPoint y: 290, distance: 78.4
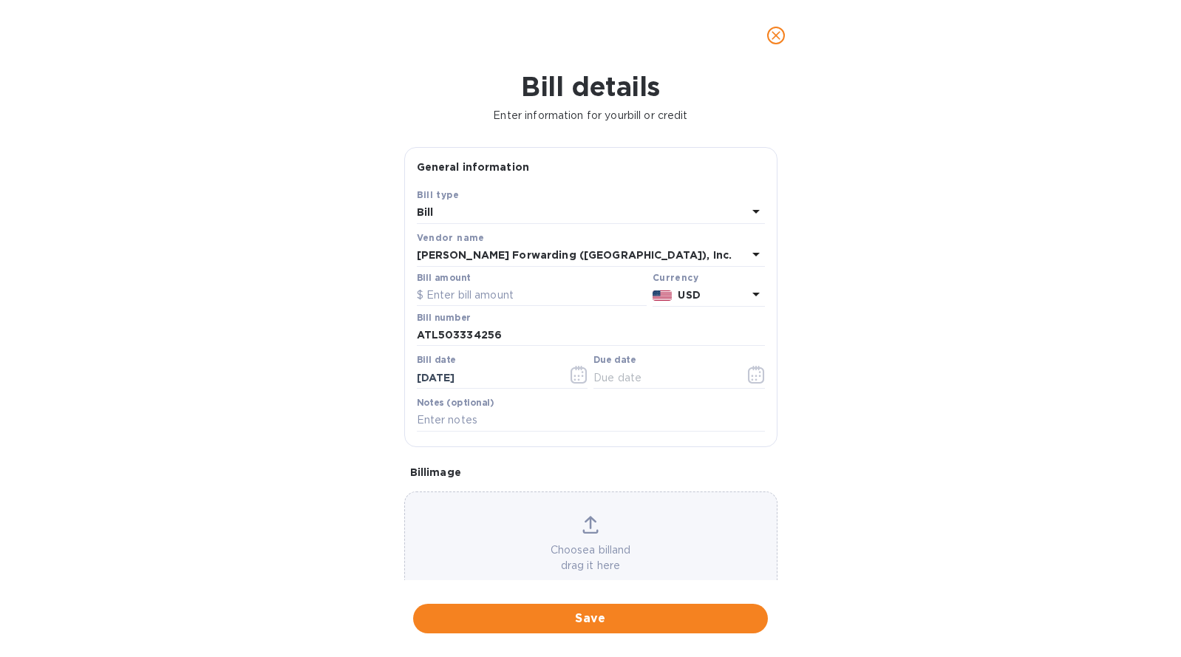
click at [886, 289] on div "Bill details Enter information for your bill or credit General information Save…" at bounding box center [590, 364] width 1181 height 586
click at [509, 293] on input "text" at bounding box center [532, 296] width 230 height 22
type input "120"
click at [571, 381] on icon "button" at bounding box center [579, 375] width 17 height 18
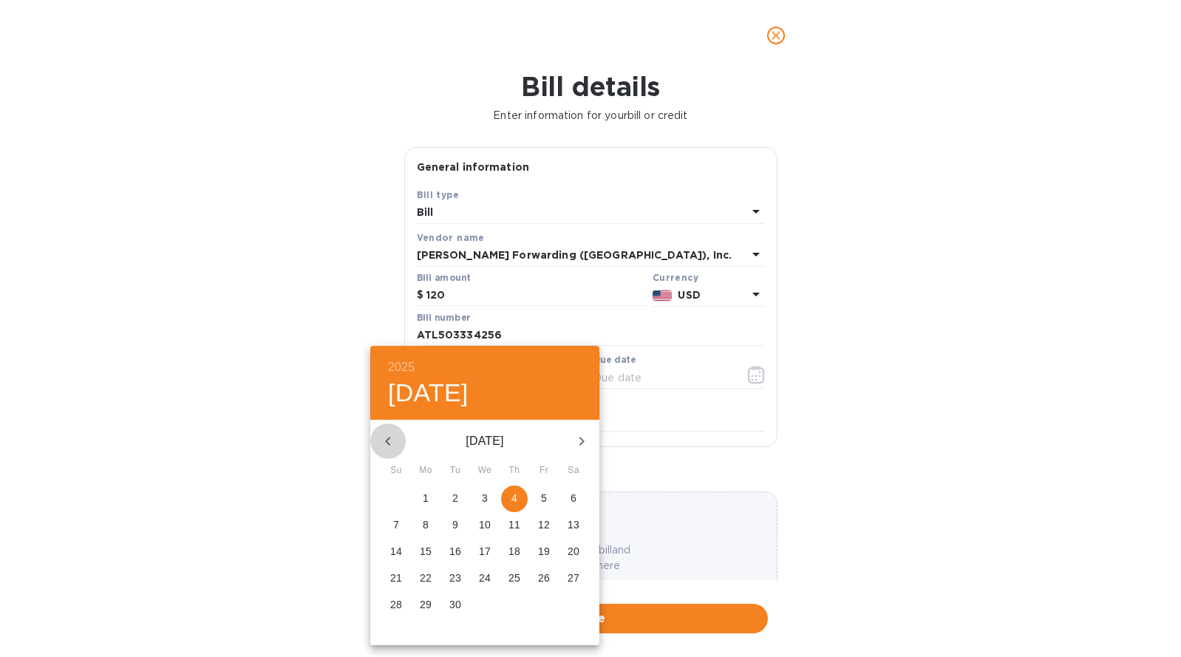
click at [387, 445] on icon "button" at bounding box center [388, 441] width 18 height 18
click at [541, 502] on p "1" at bounding box center [544, 498] width 6 height 15
type input "[DATE]"
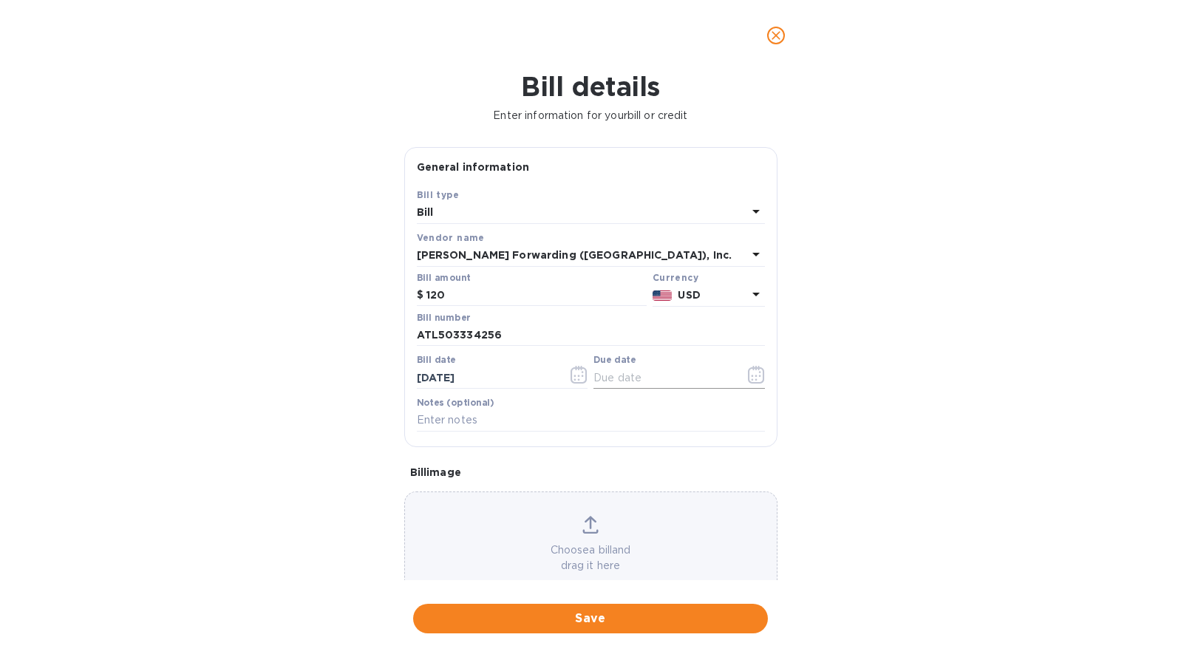
click at [761, 377] on button "button" at bounding box center [756, 374] width 35 height 35
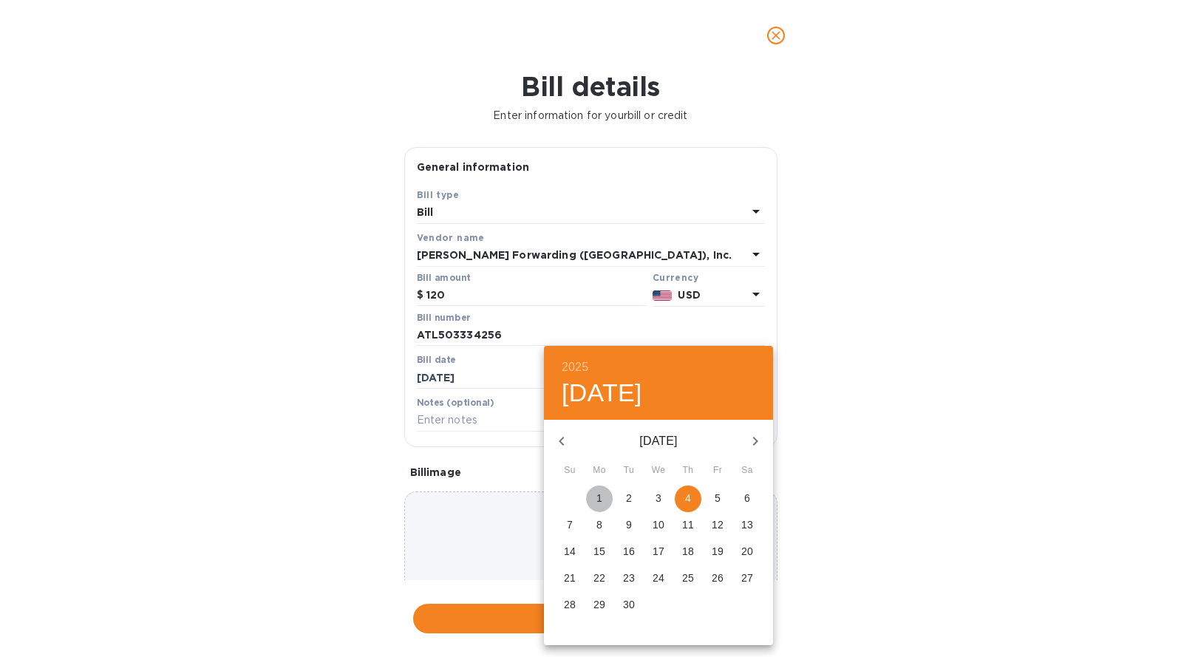
click at [592, 499] on span "1" at bounding box center [599, 498] width 27 height 15
type input "[DATE]"
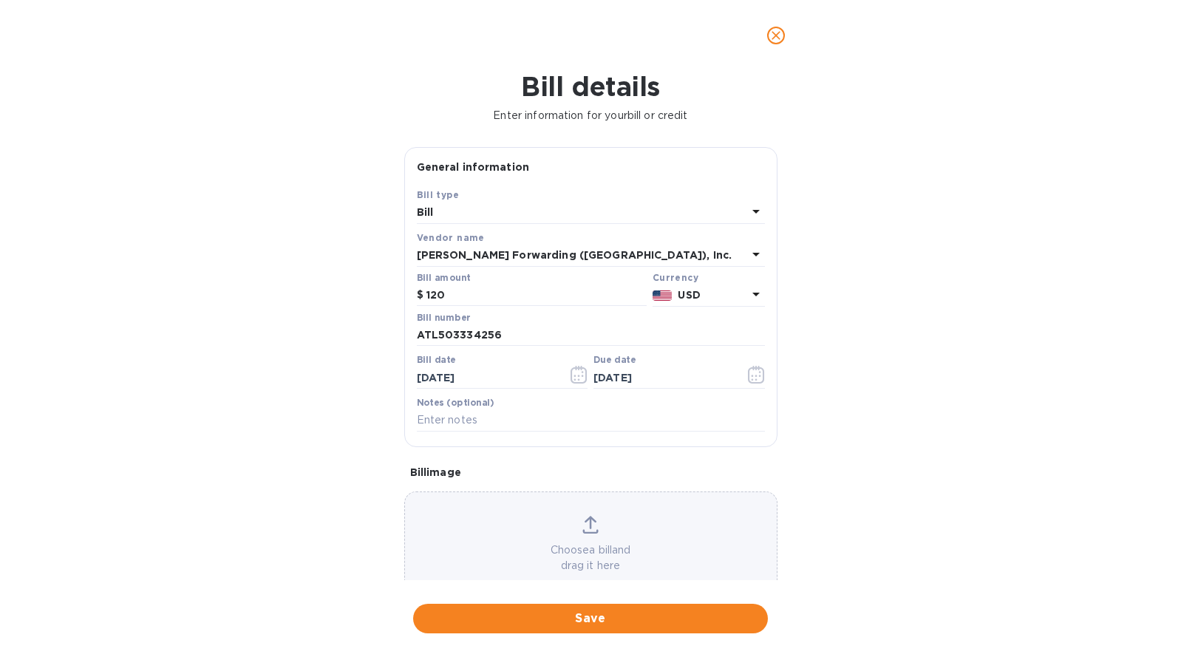
click at [518, 619] on span "Save" at bounding box center [590, 619] width 331 height 18
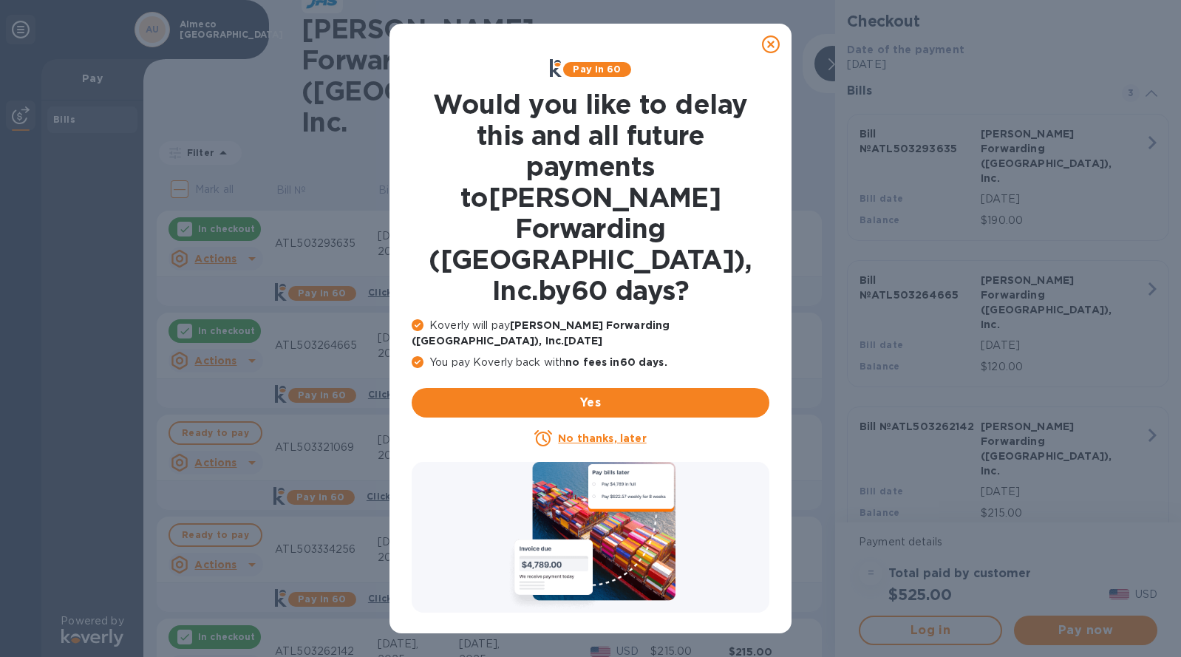
click at [777, 40] on icon at bounding box center [771, 44] width 18 height 18
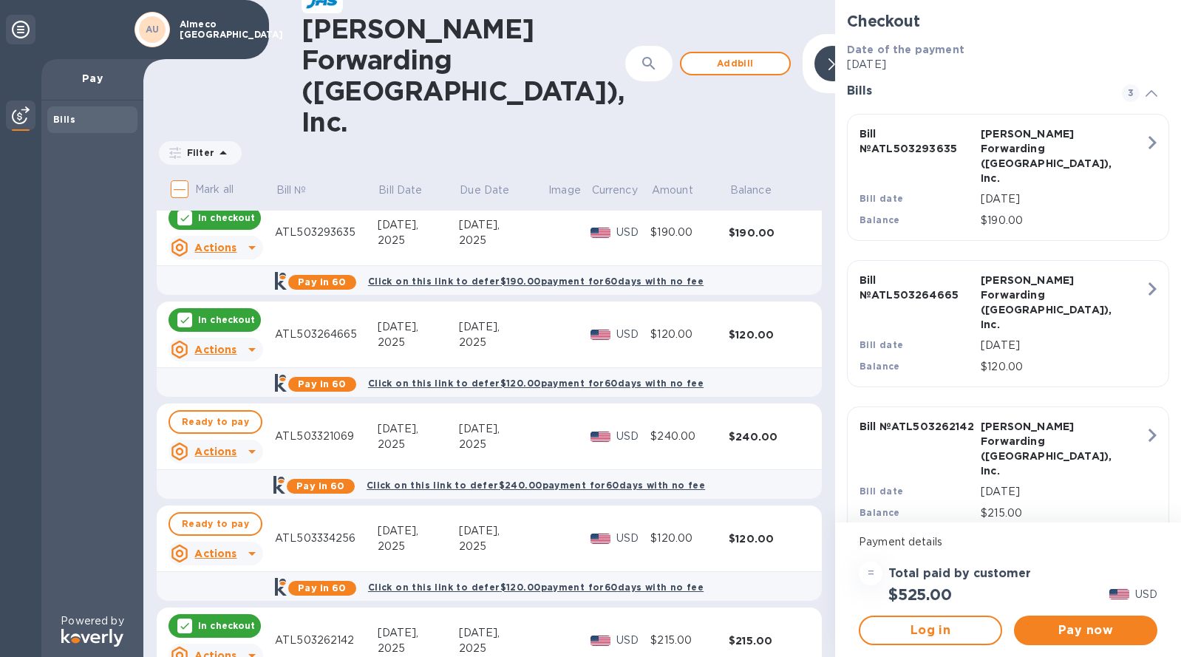
scroll to position [0, 0]
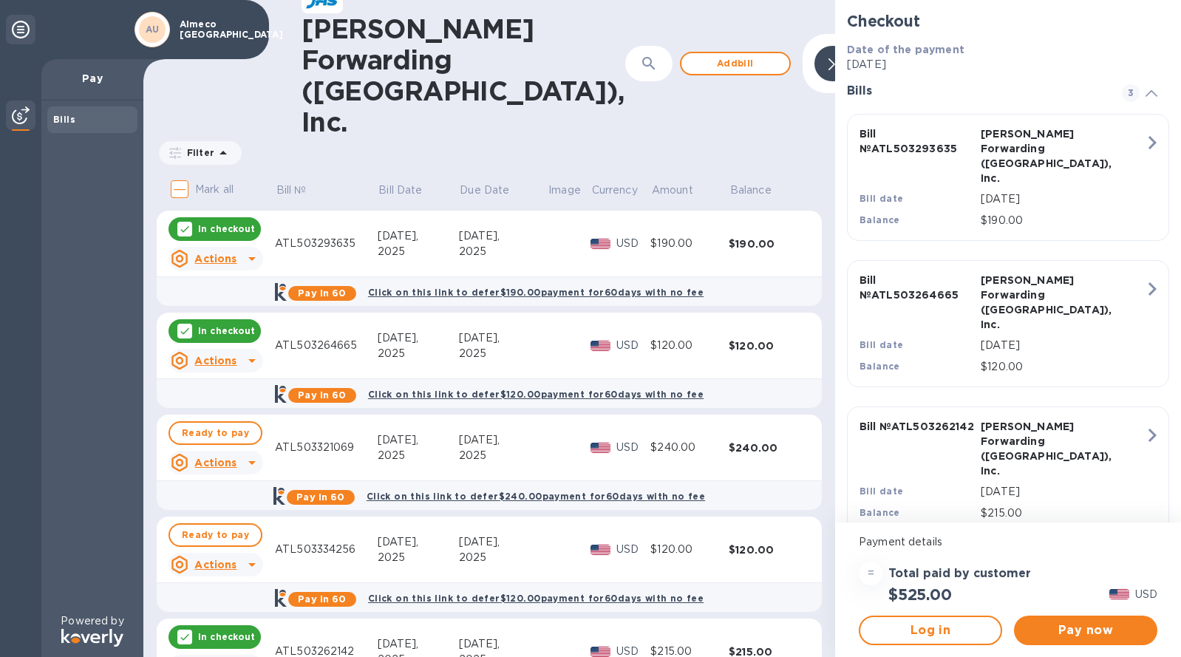
click at [913, 85] on h3 "Bills" at bounding box center [975, 91] width 257 height 14
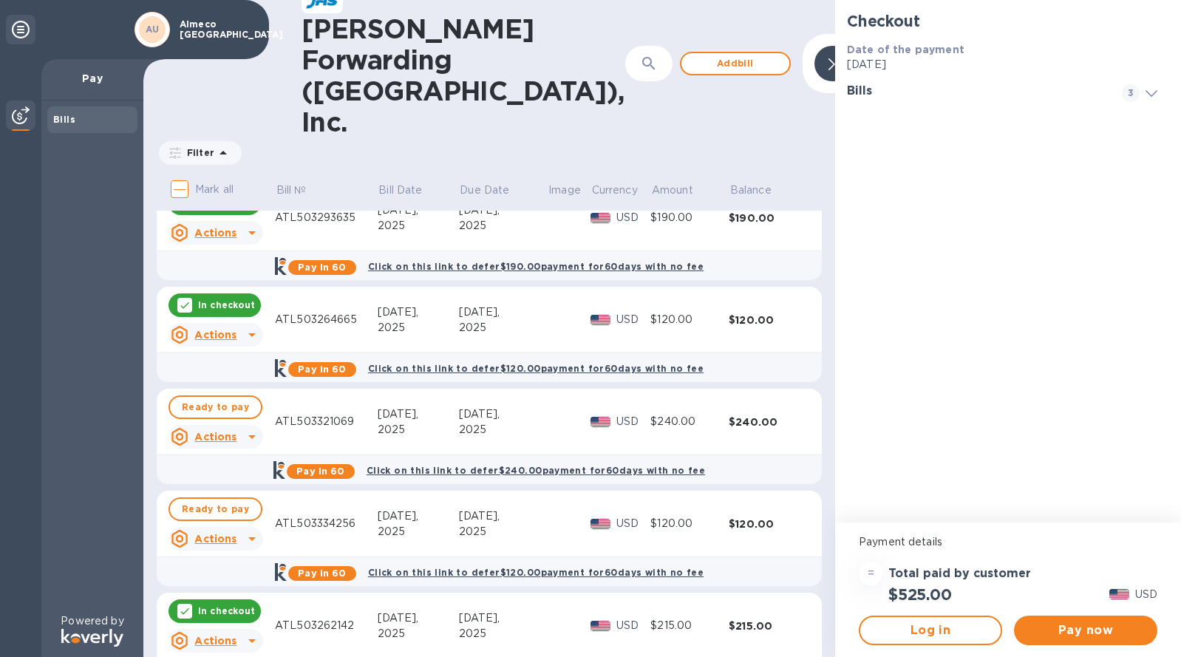
scroll to position [37, 0]
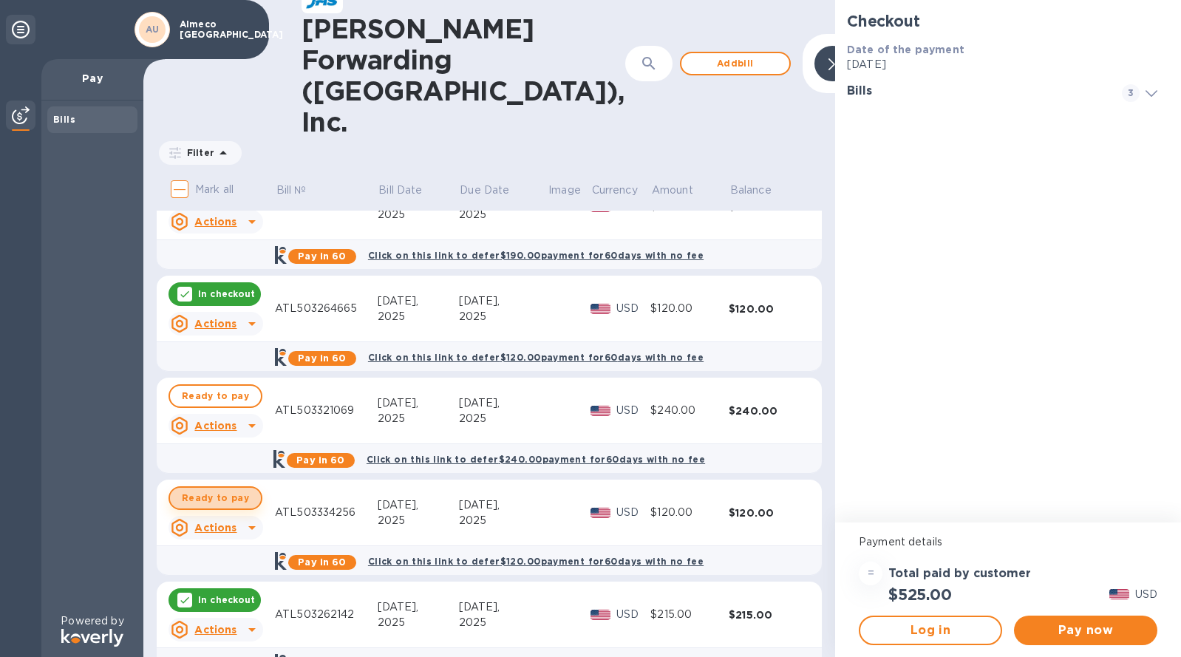
click at [245, 486] on button "Ready to pay" at bounding box center [216, 498] width 94 height 24
click at [228, 387] on span "Ready to pay" at bounding box center [215, 396] width 67 height 18
checkbox input "true"
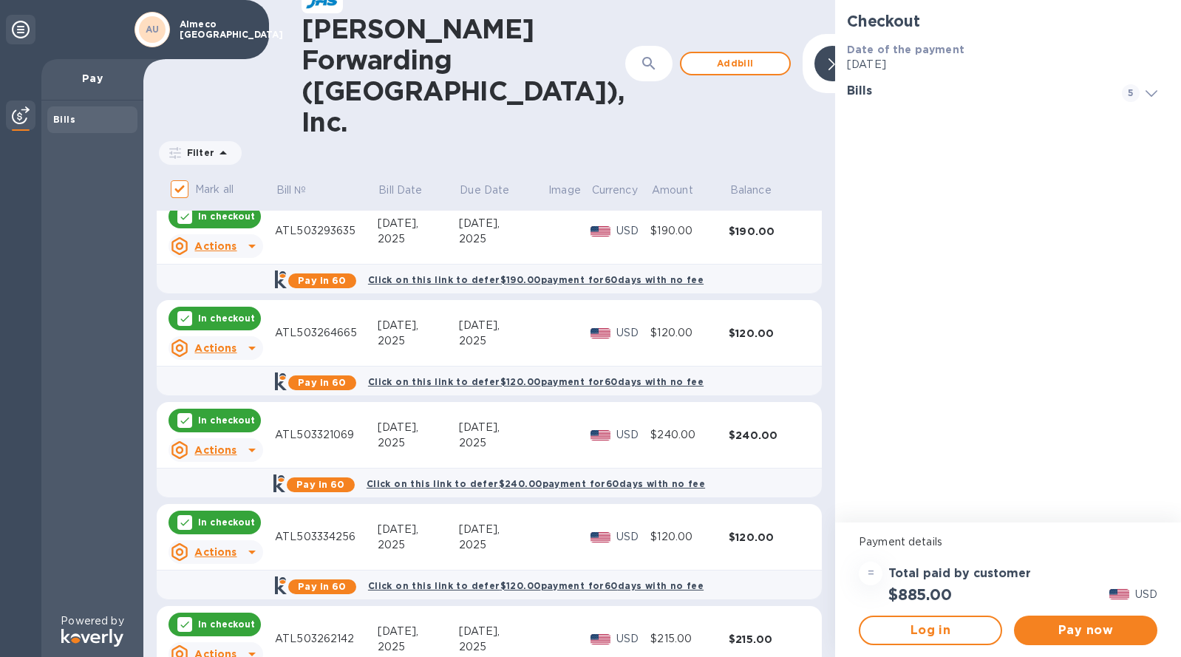
scroll to position [0, 0]
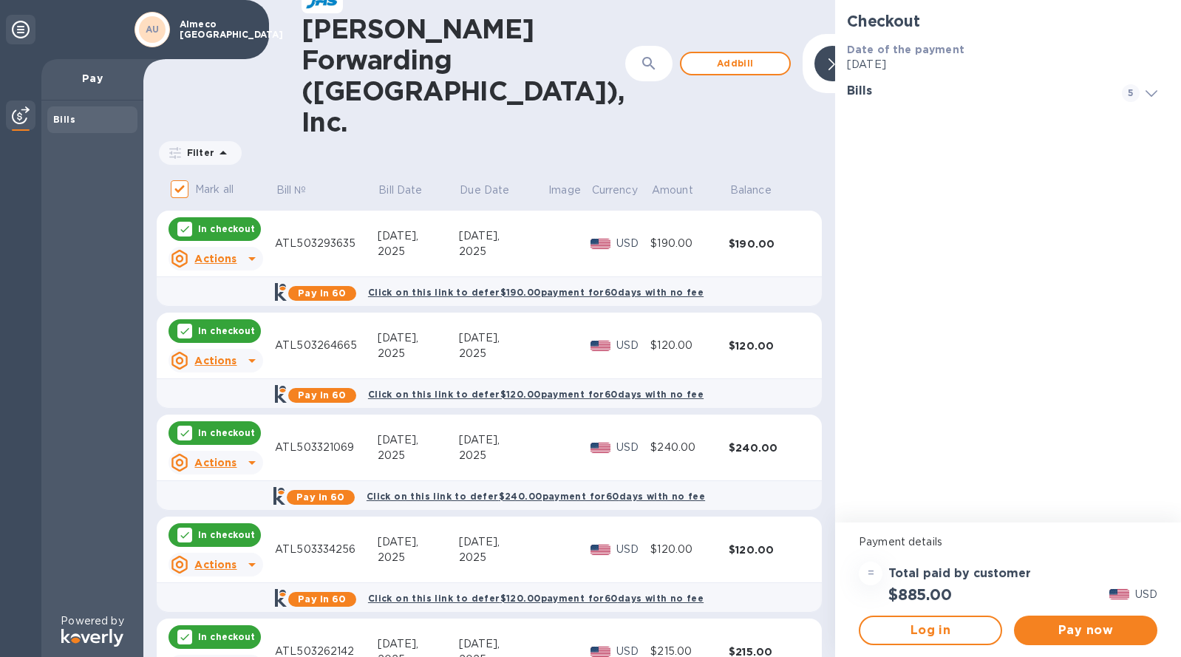
click at [1048, 383] on div "Checkout Date of the payment [DATE] Bills 5 Bill № ATL503293635 [PERSON_NAME] F…" at bounding box center [1008, 261] width 346 height 523
click at [1157, 89] on span at bounding box center [1152, 93] width 12 height 14
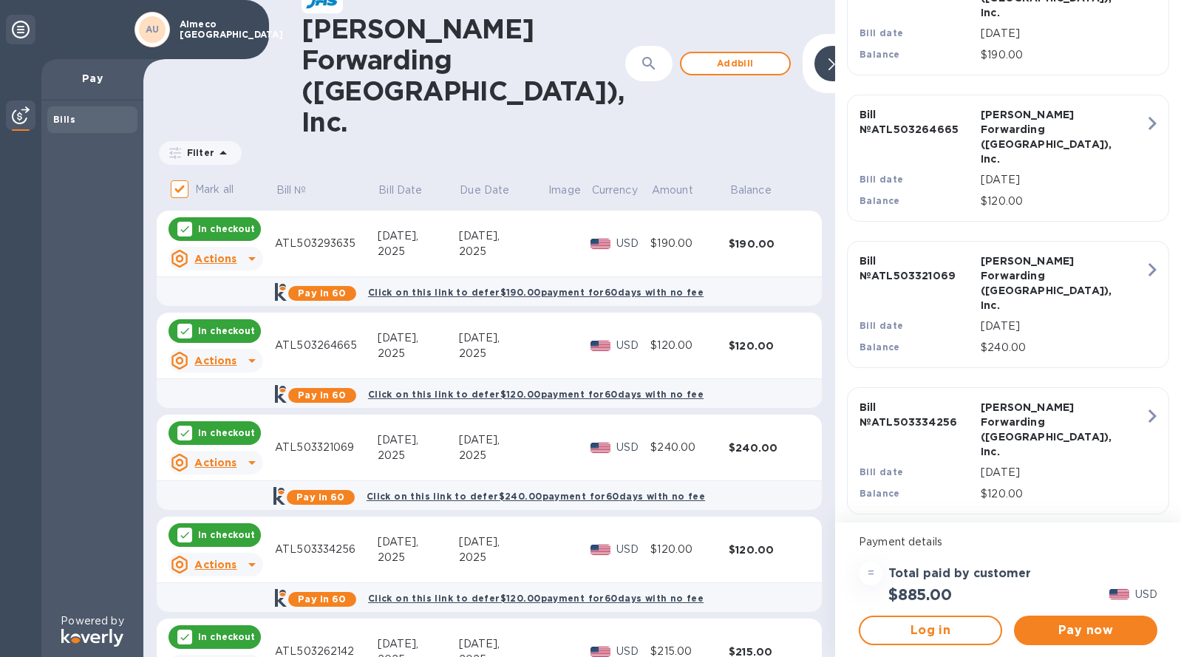
scroll to position [175, 0]
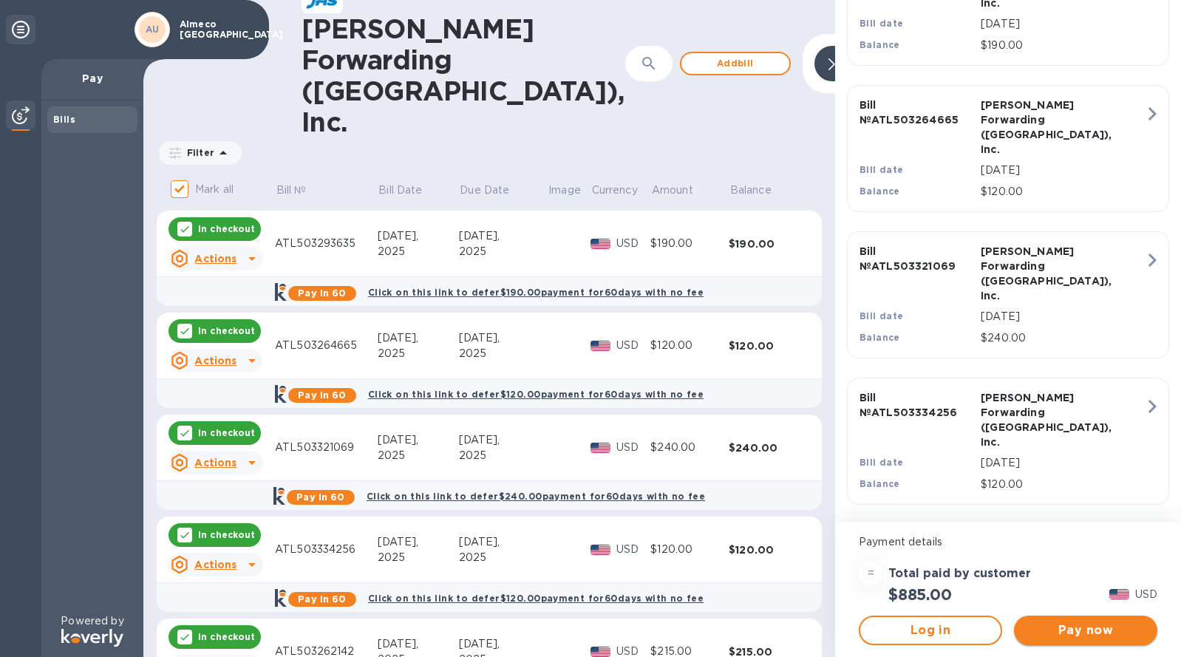
click at [1063, 631] on span "Pay now" at bounding box center [1086, 631] width 120 height 18
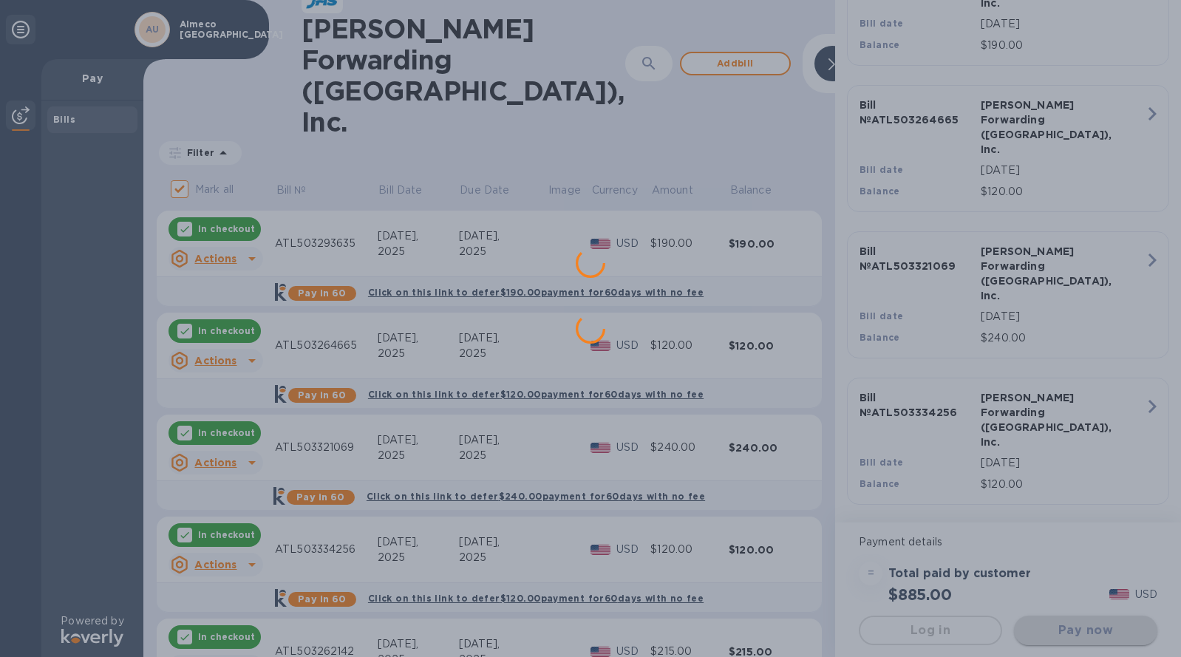
scroll to position [0, 0]
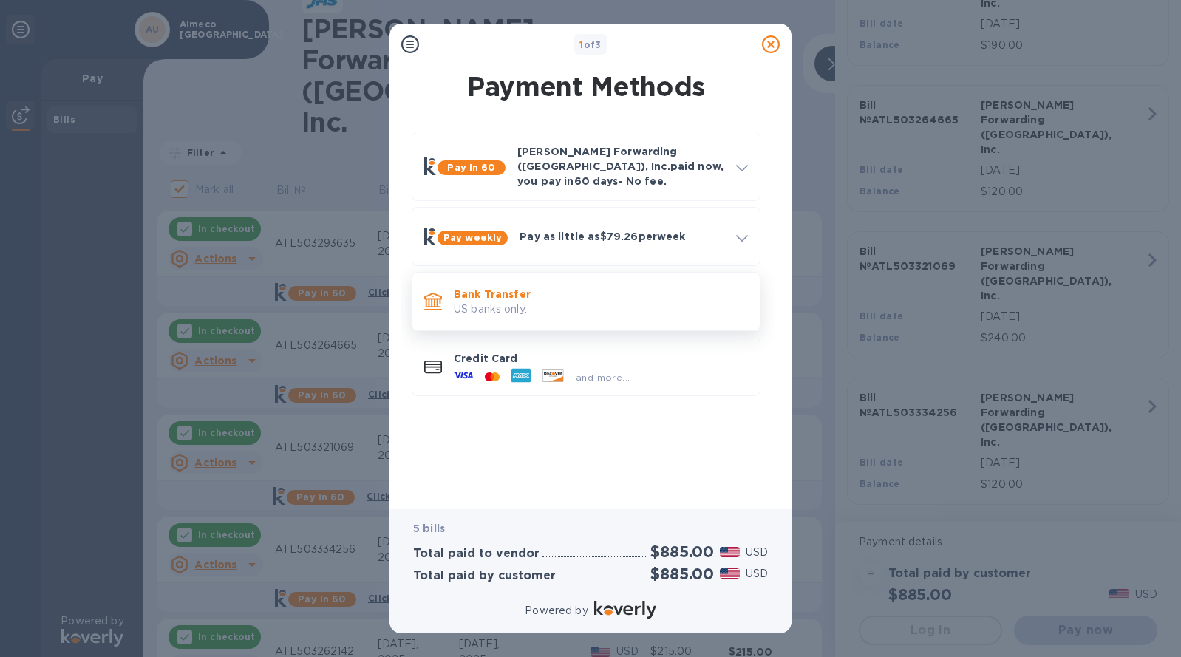
click at [616, 289] on p "Bank Transfer" at bounding box center [601, 294] width 294 height 15
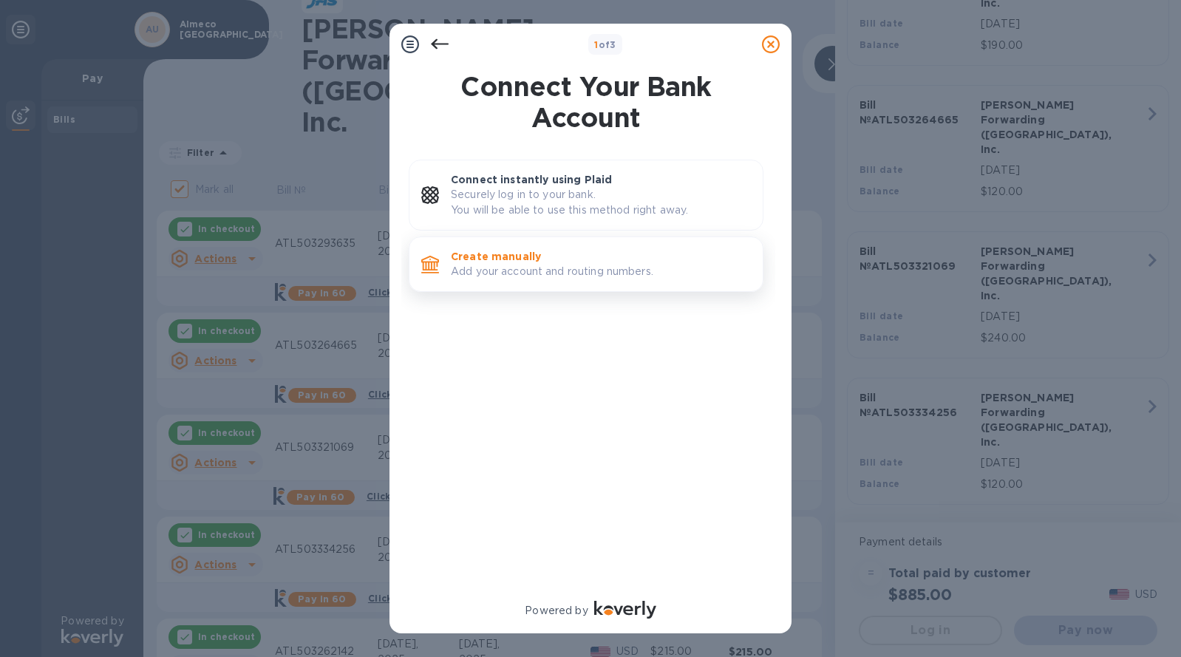
click at [687, 269] on p "Add your account and routing numbers." at bounding box center [601, 272] width 300 height 16
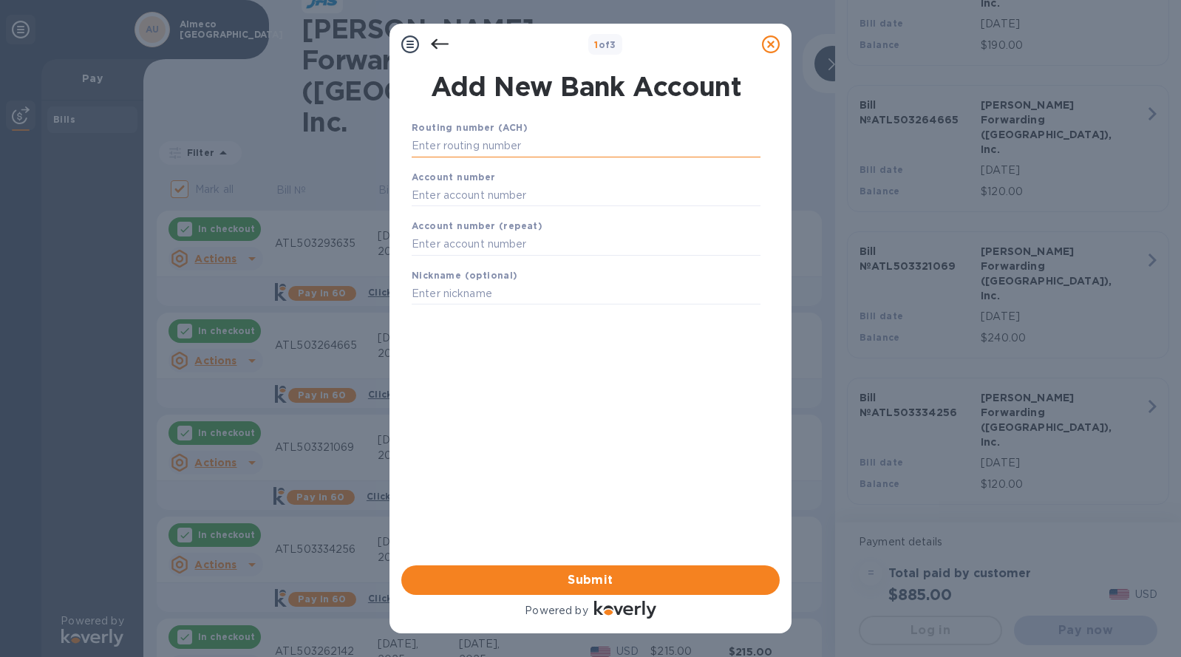
click at [563, 147] on input "text" at bounding box center [586, 146] width 349 height 22
click at [537, 147] on input "text" at bounding box center [586, 146] width 349 height 22
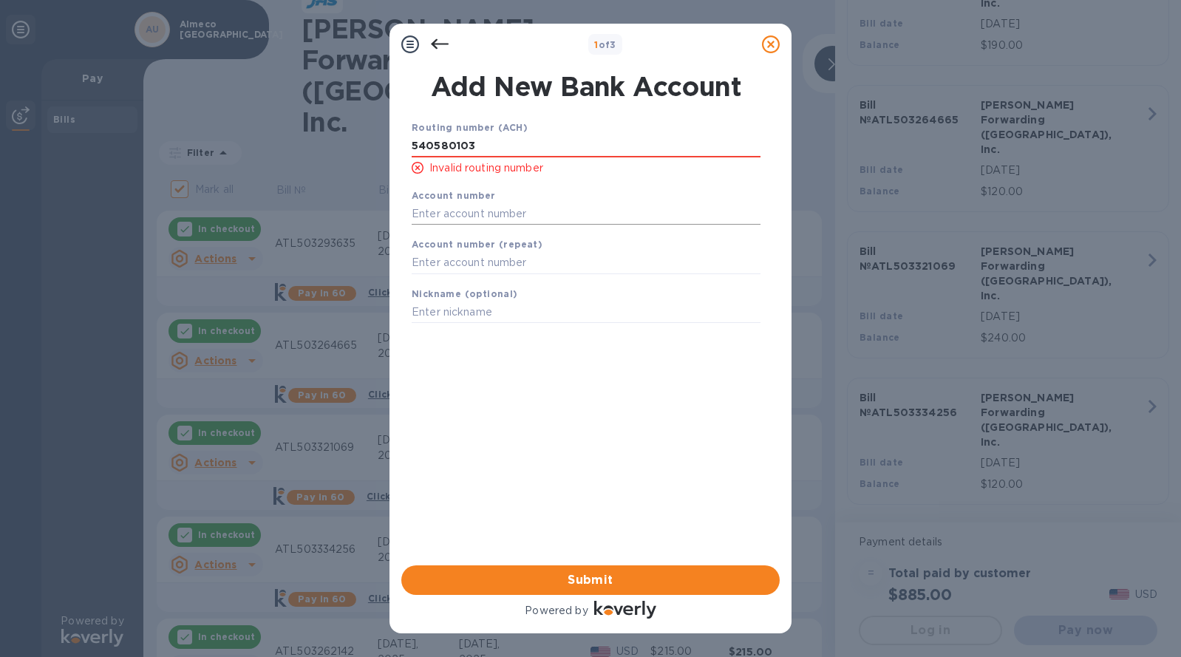
type input "540580103"
click at [523, 211] on input "text" at bounding box center [586, 214] width 349 height 22
click at [512, 144] on input "540580103" at bounding box center [586, 146] width 349 height 22
drag, startPoint x: 453, startPoint y: 149, endPoint x: 396, endPoint y: 148, distance: 57.7
click at [396, 148] on div "Add New Bank Account Routing number (ACH) [FINANCIAL_ID] Invalid routing number…" at bounding box center [591, 315] width 402 height 500
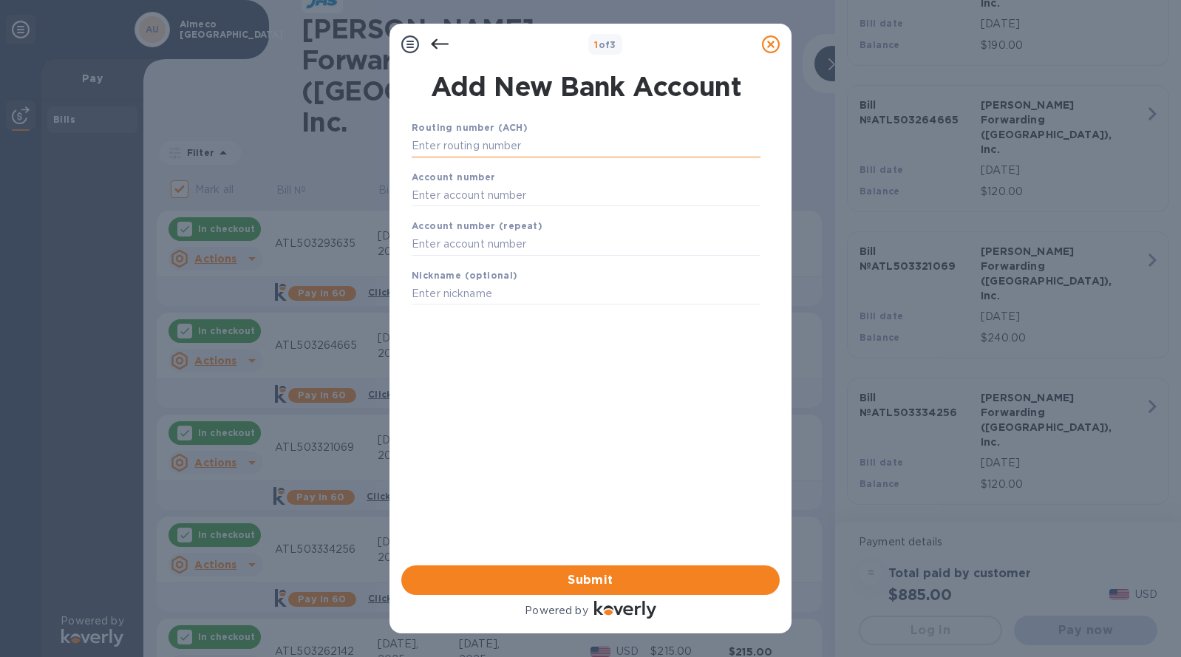
click at [458, 157] on input "text" at bounding box center [586, 146] width 349 height 22
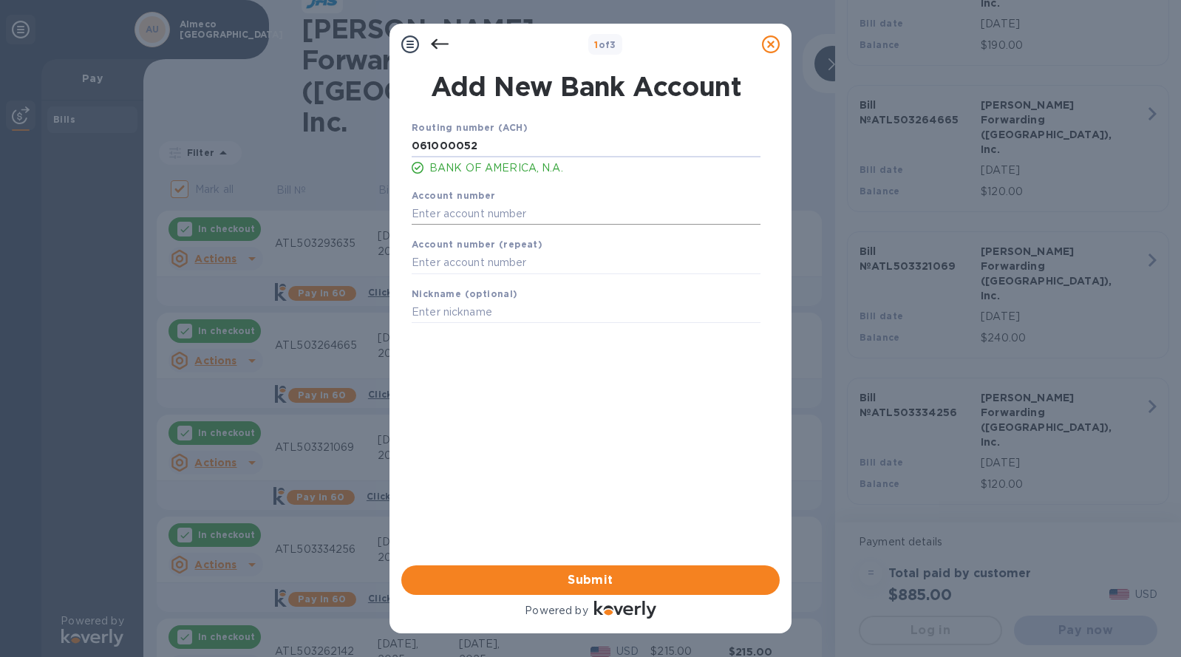
type input "061000052"
click at [549, 208] on input "text" at bounding box center [586, 214] width 349 height 22
type input "003274586967"
click at [545, 260] on input "text" at bounding box center [586, 263] width 349 height 22
type input "003274586967"
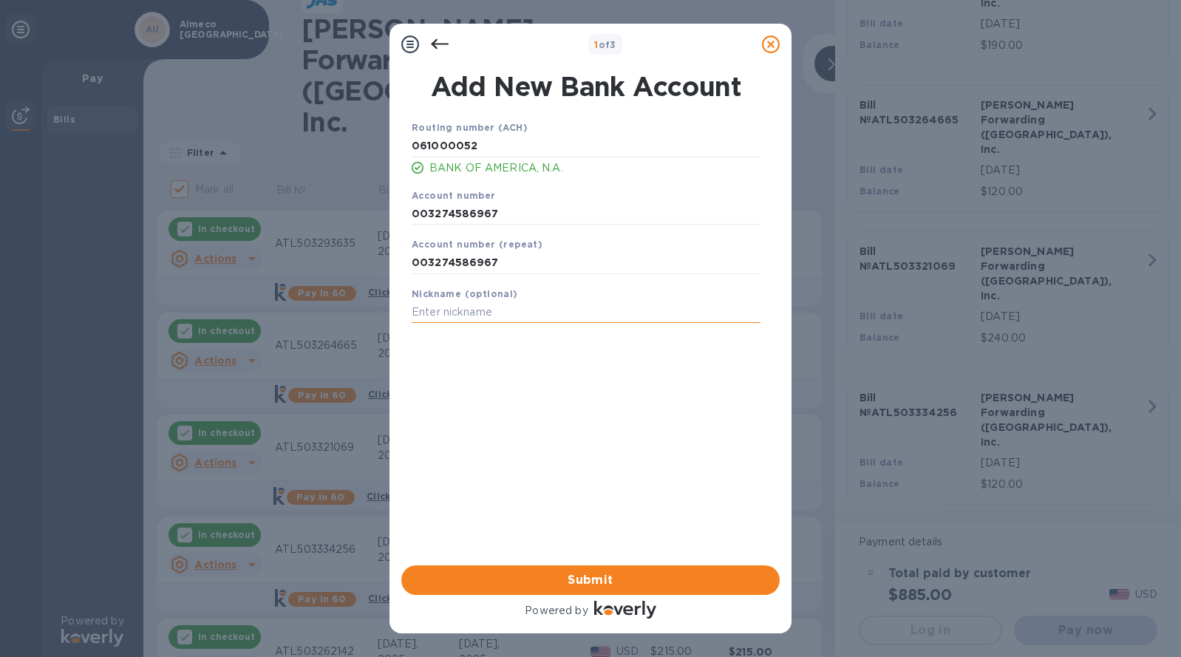
click at [532, 317] on input "text" at bounding box center [586, 313] width 349 height 22
type input "Bank of America"
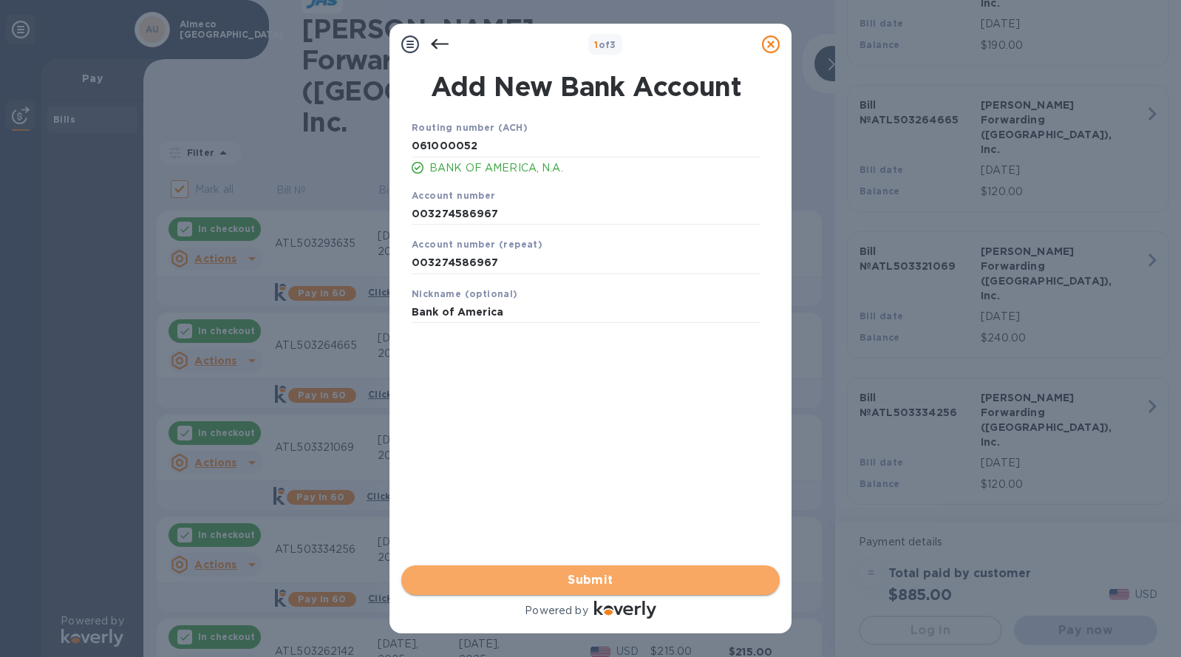
click at [647, 572] on span "Submit" at bounding box center [590, 580] width 355 height 18
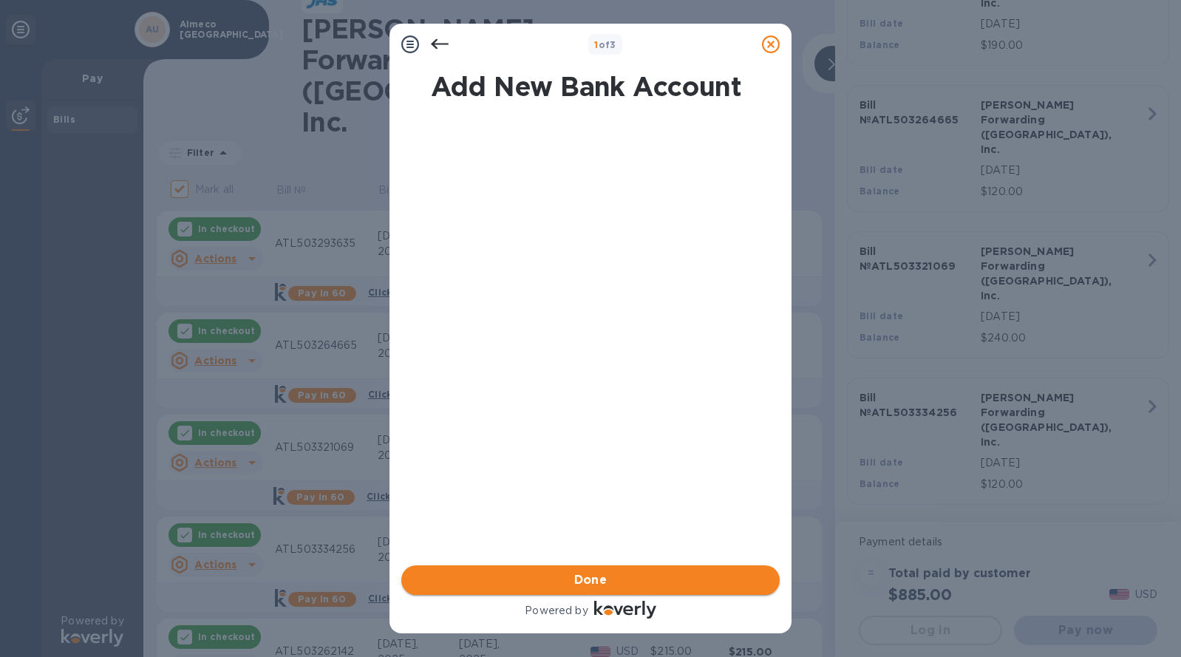
click at [594, 586] on span "Done" at bounding box center [590, 580] width 33 height 18
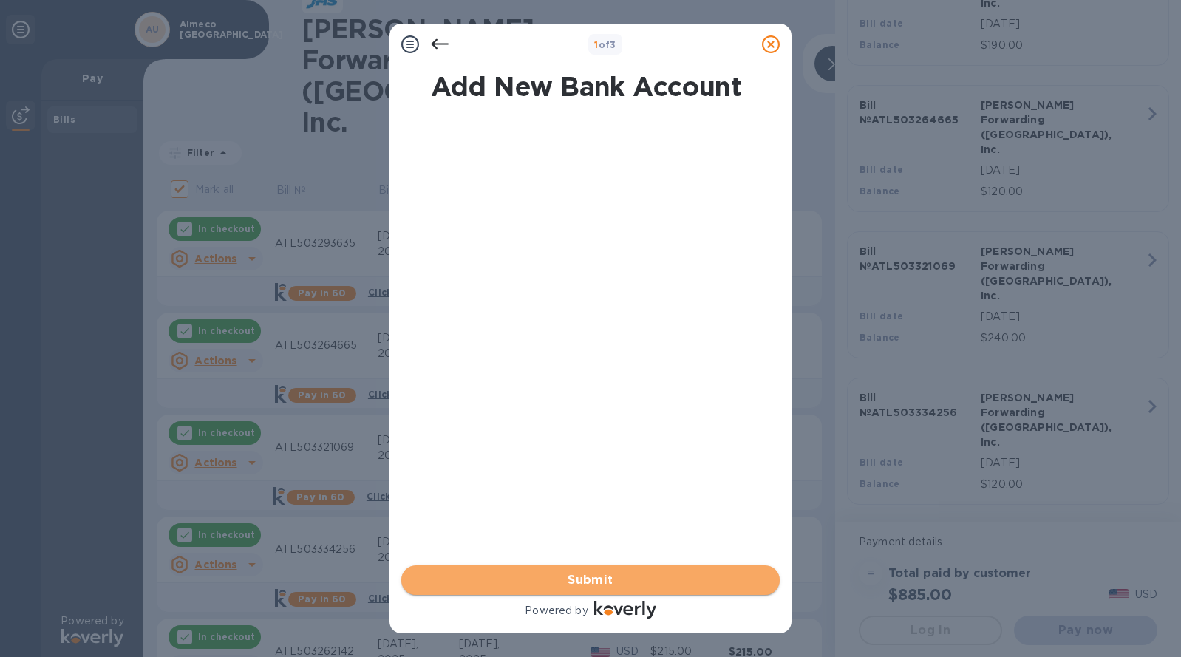
click at [612, 576] on span "Submit" at bounding box center [590, 580] width 355 height 18
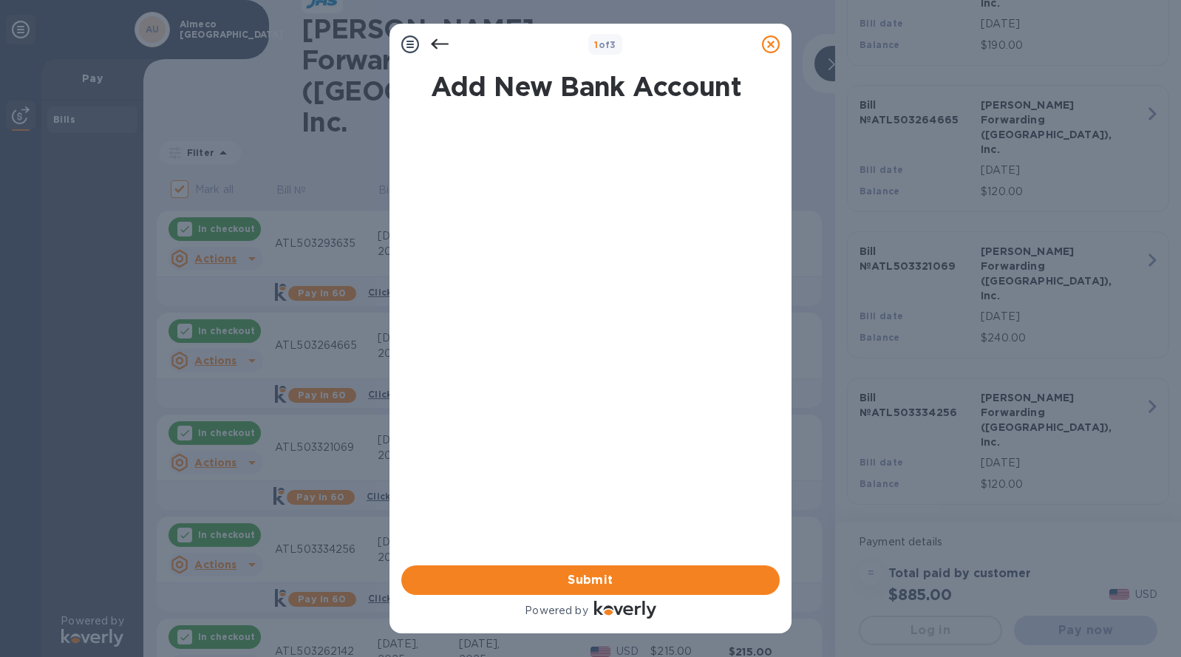
click at [613, 45] on b "1 of 3" at bounding box center [605, 44] width 22 height 11
